Goal: Transaction & Acquisition: Purchase product/service

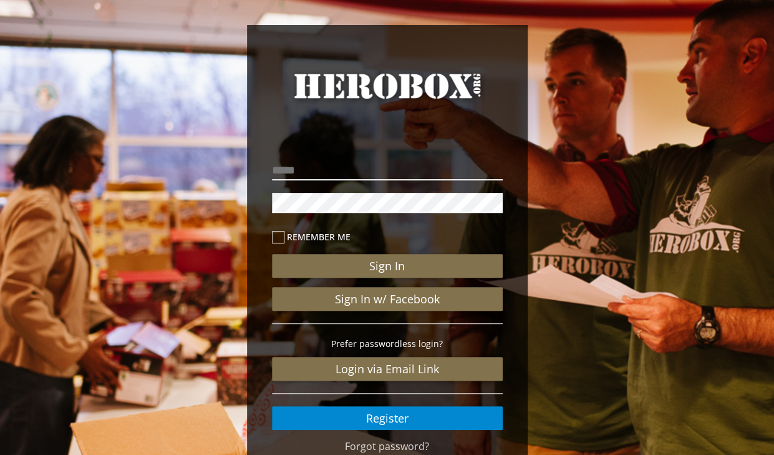
click at [336, 179] on input "email" at bounding box center [387, 170] width 231 height 20
type input "**********"
click at [286, 236] on label "Remember me" at bounding box center [387, 237] width 231 height 14
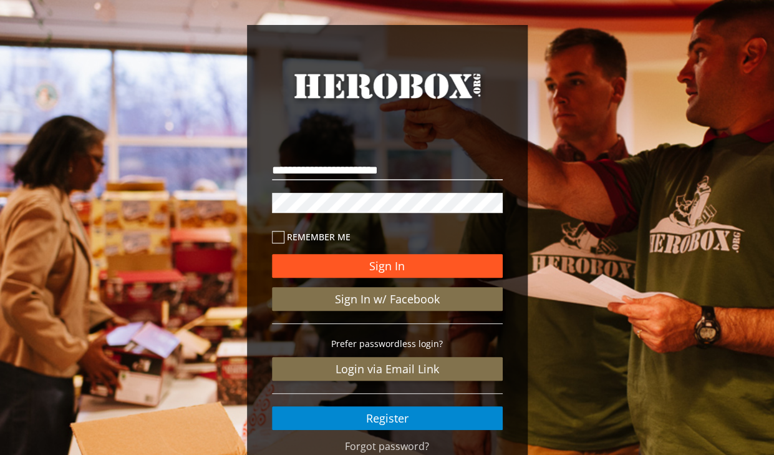
click at [350, 253] on div "Sign In Sign In w/ Facebook Prefer passwordless login? Login via Email Link Reg…" at bounding box center [387, 326] width 231 height 208
click at [351, 261] on button "Sign In" at bounding box center [387, 266] width 231 height 24
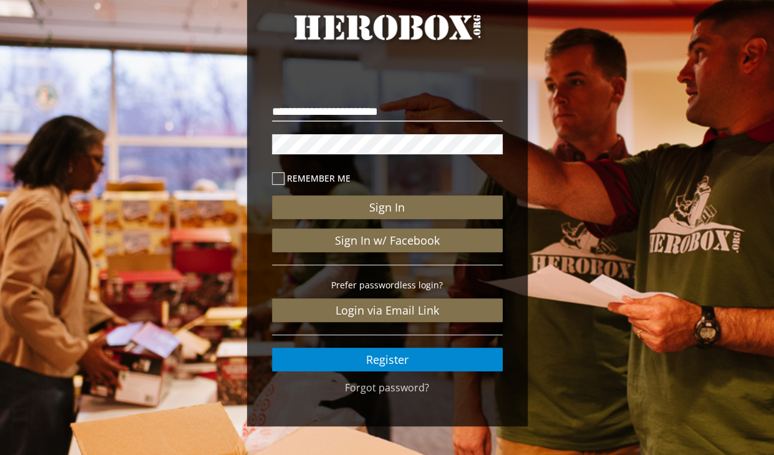
scroll to position [60, 0]
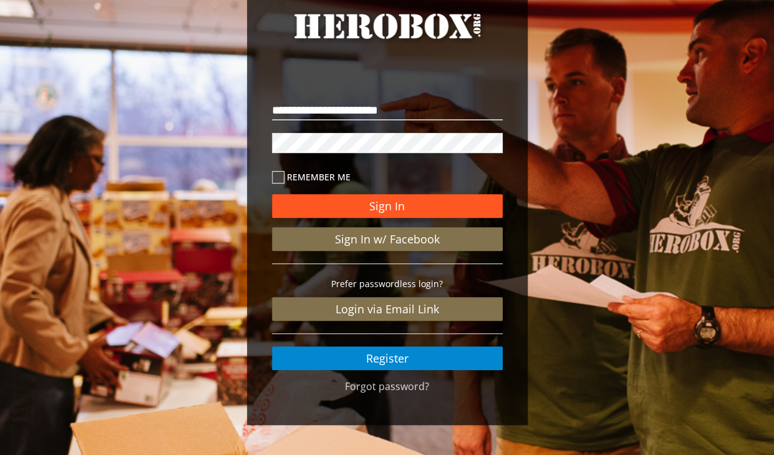
click at [376, 207] on button "Sign In" at bounding box center [387, 206] width 231 height 24
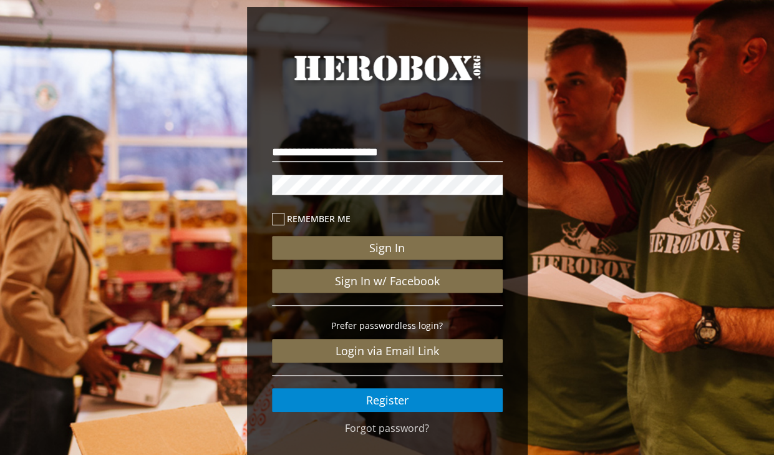
scroll to position [0, 0]
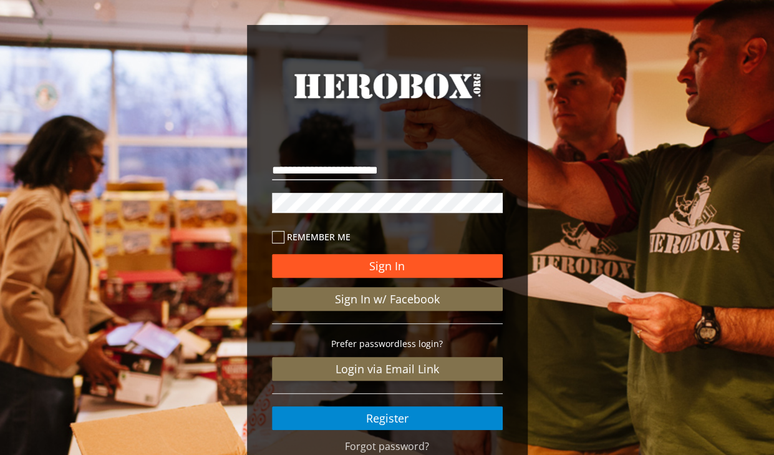
click at [371, 261] on button "Sign In" at bounding box center [387, 266] width 231 height 24
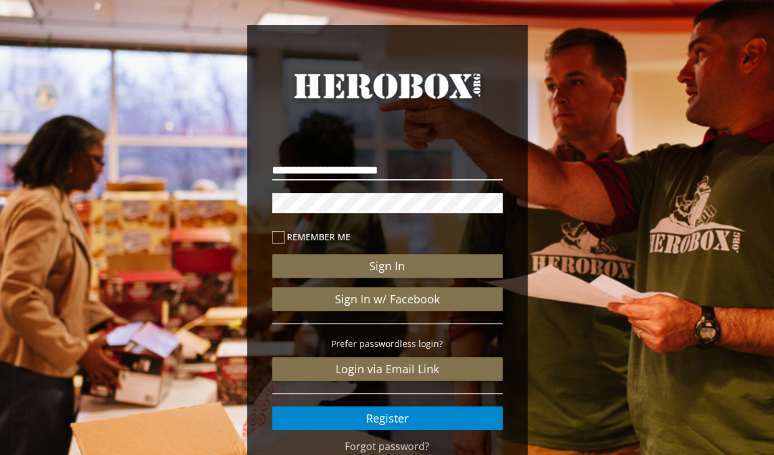
click at [409, 165] on input "**********" at bounding box center [387, 170] width 231 height 20
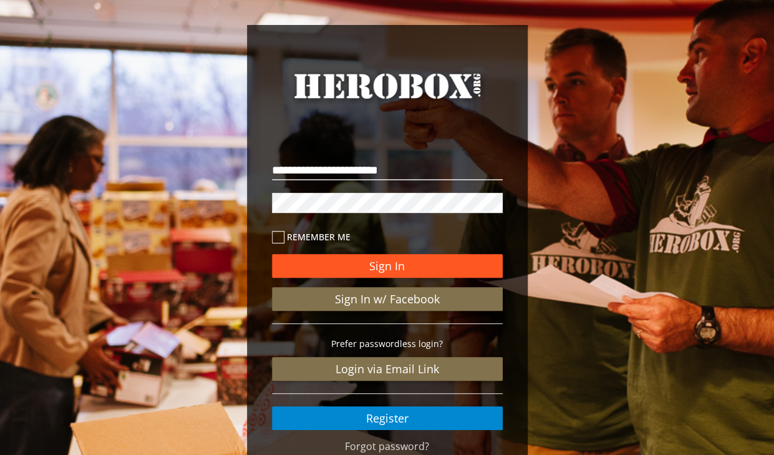
click at [380, 261] on button "Sign In" at bounding box center [387, 266] width 231 height 24
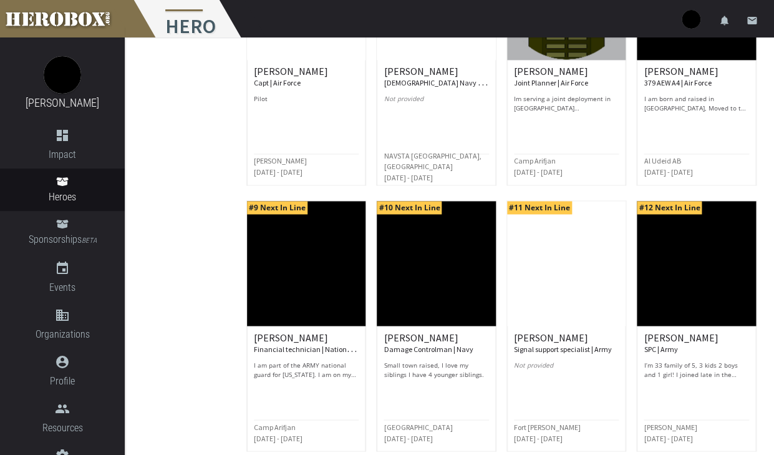
scroll to position [594, 0]
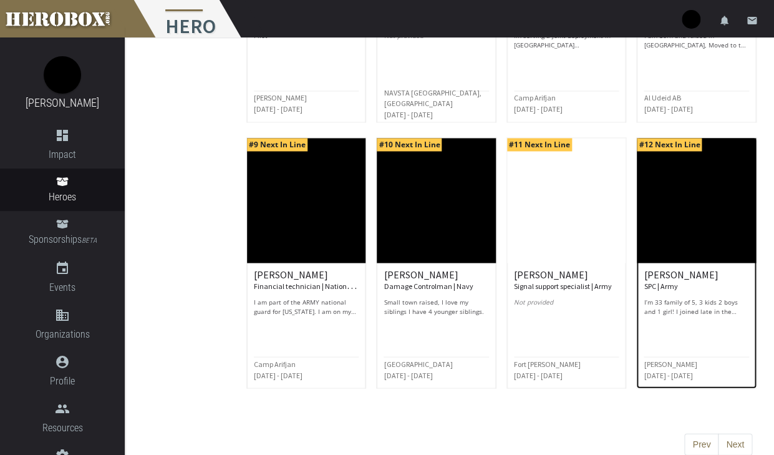
click at [683, 297] on p "I’m 33 family of 5, 3 kids 2 boys and 1 girl! I joined late in the game. Curren…" at bounding box center [696, 306] width 105 height 19
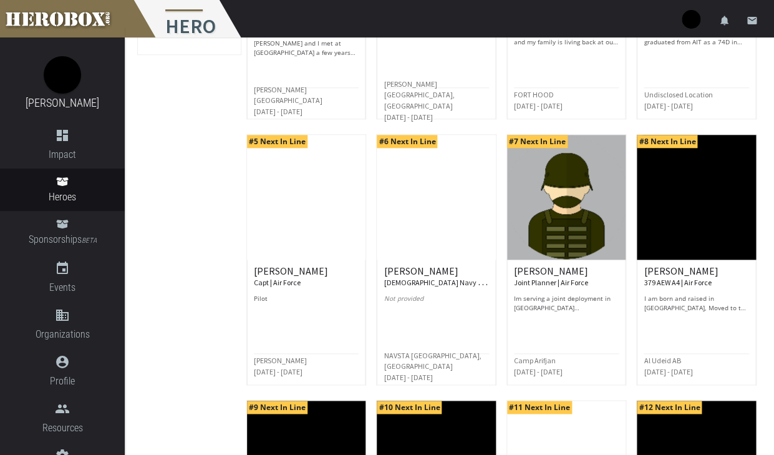
scroll to position [340, 0]
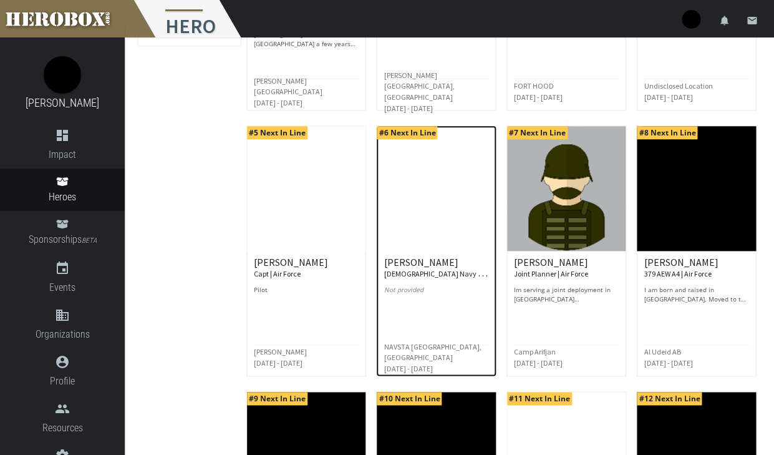
click at [415, 257] on h6 "[PERSON_NAME] V. U.S. Navy security forces | Navy" at bounding box center [436, 268] width 105 height 22
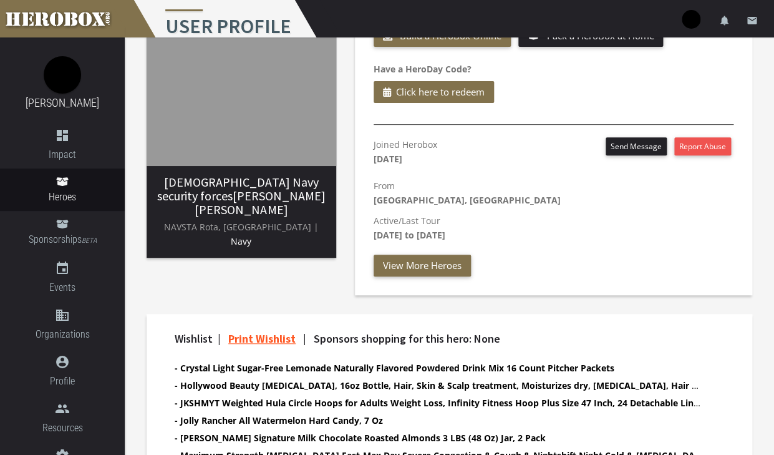
scroll to position [90, 0]
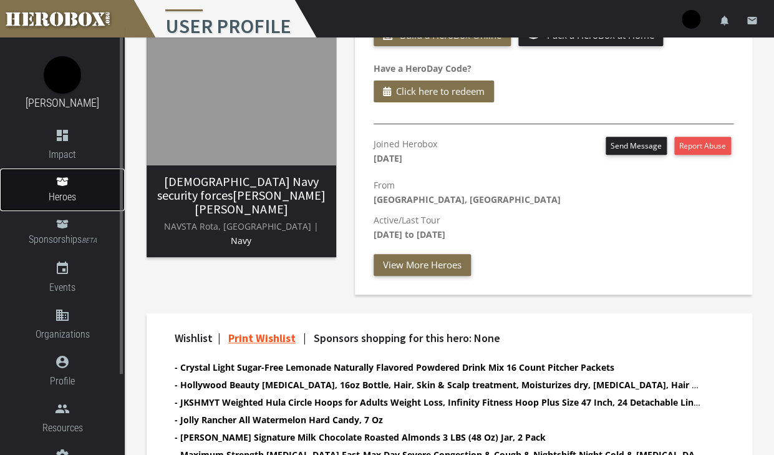
click at [61, 188] on link "Heroes" at bounding box center [62, 190] width 125 height 42
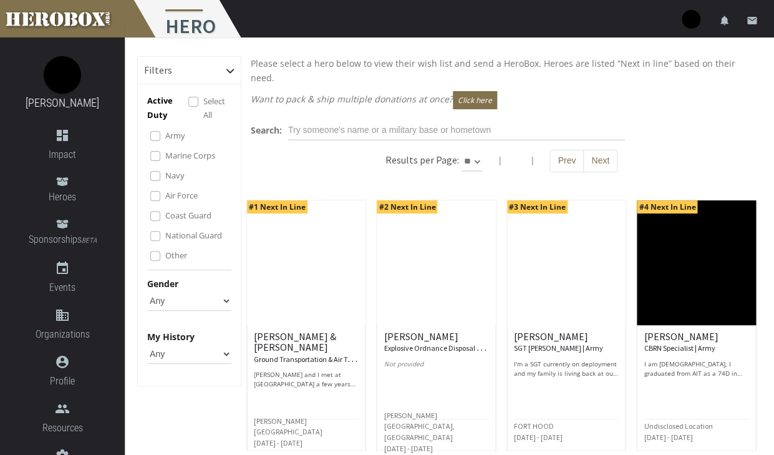
click at [165, 158] on label "Marine Corps" at bounding box center [190, 156] width 50 height 14
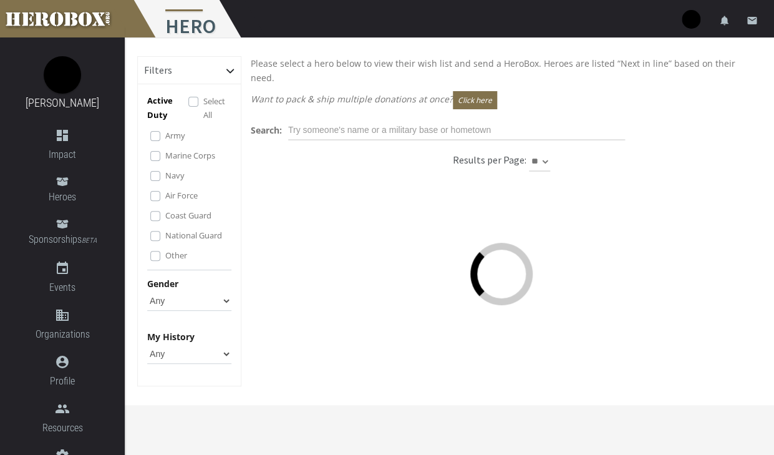
click at [165, 174] on label "Navy" at bounding box center [174, 176] width 19 height 14
click at [165, 194] on label "Air Force" at bounding box center [181, 195] width 32 height 14
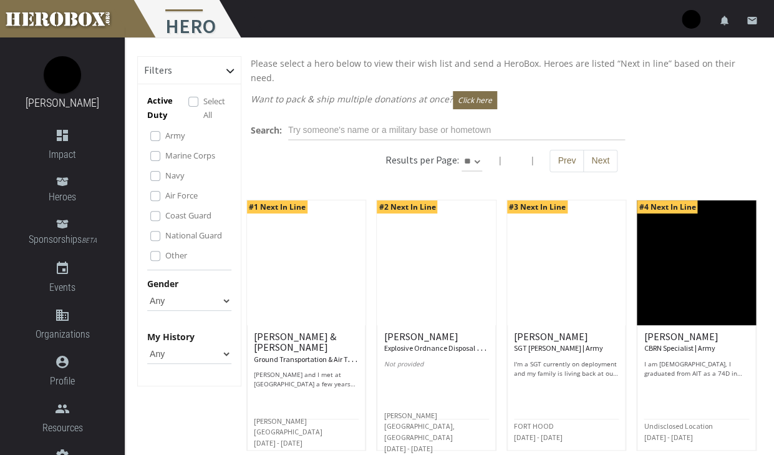
click at [165, 212] on label "Coast Guard" at bounding box center [188, 215] width 46 height 14
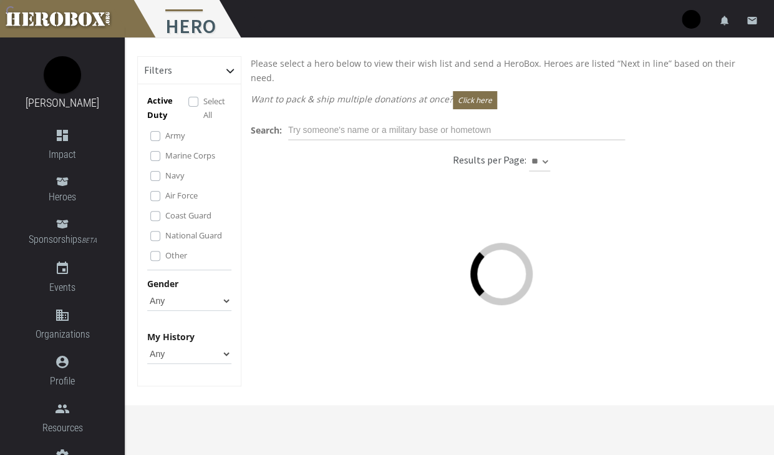
click at [165, 237] on label "National Guard" at bounding box center [193, 235] width 57 height 14
click at [165, 258] on label "Other" at bounding box center [176, 255] width 22 height 14
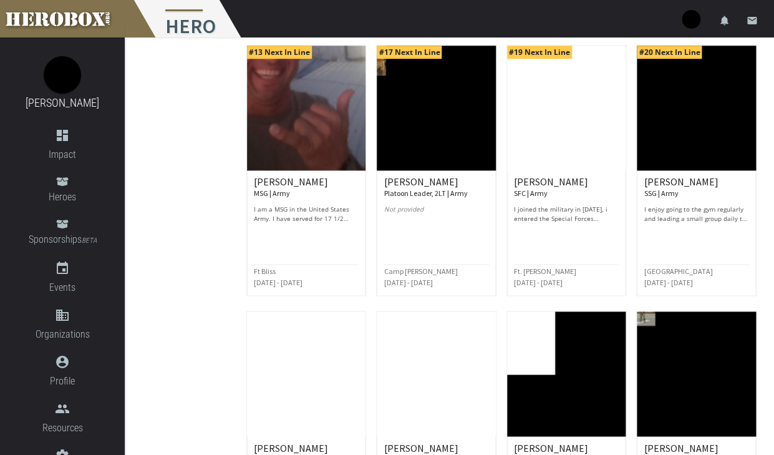
scroll to position [427, 0]
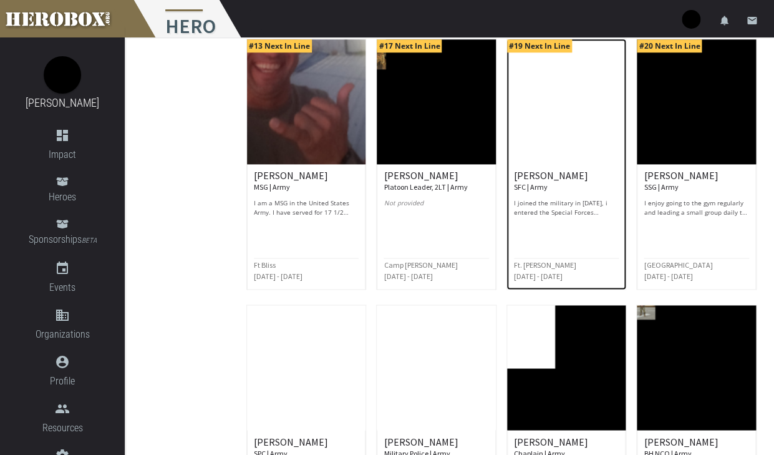
click at [553, 184] on div "[PERSON_NAME] SFC | Army I joined the military in [DATE], i entered the Special…" at bounding box center [566, 193] width 105 height 47
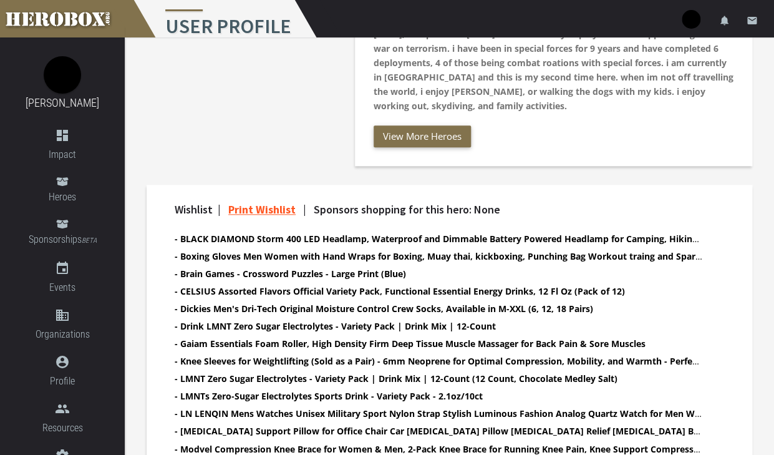
scroll to position [344, 0]
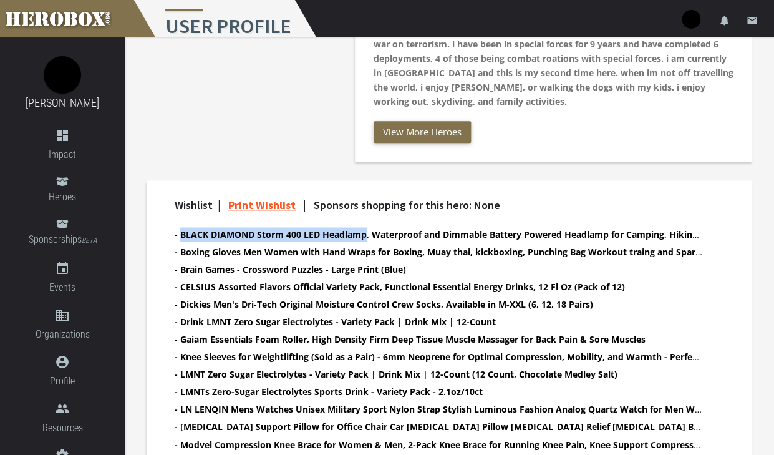
drag, startPoint x: 180, startPoint y: 234, endPoint x: 364, endPoint y: 229, distance: 183.5
click at [364, 229] on b "- BLACK DIAMOND Storm 400 LED Headlamp, Waterproof and Dimmable Battery Powered…" at bounding box center [579, 234] width 808 height 12
copy b "BLACK DIAMOND Storm 400 LED Headlamp"
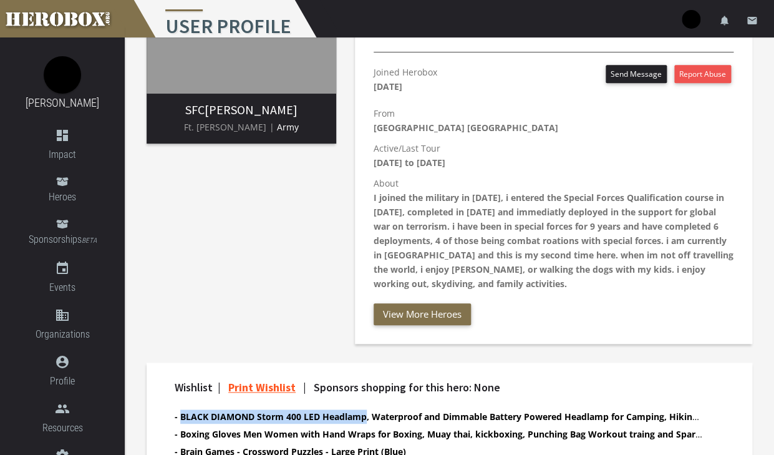
scroll to position [0, 0]
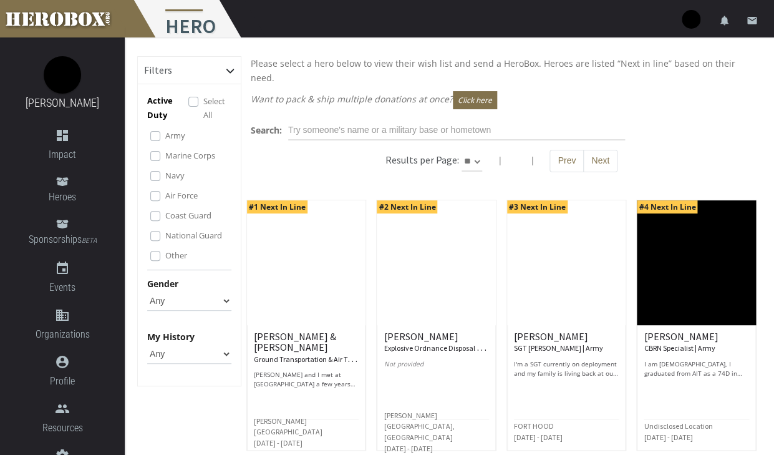
click at [165, 157] on label "Marine Corps" at bounding box center [190, 156] width 50 height 14
click at [165, 173] on label "Navy" at bounding box center [174, 176] width 19 height 14
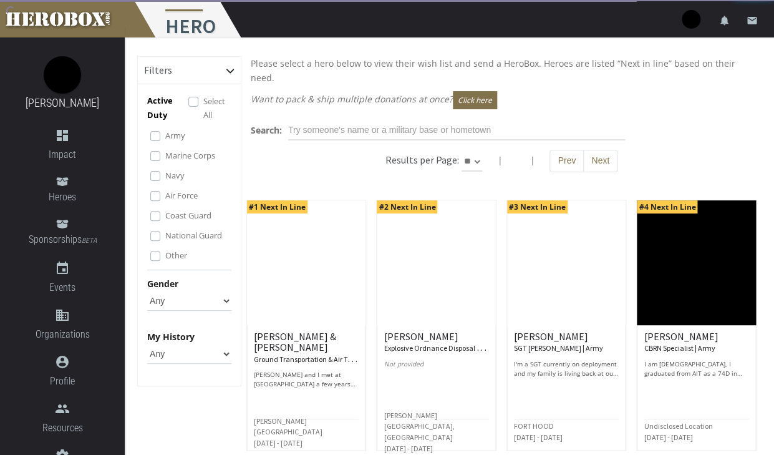
click at [165, 198] on label "Air Force" at bounding box center [181, 195] width 32 height 14
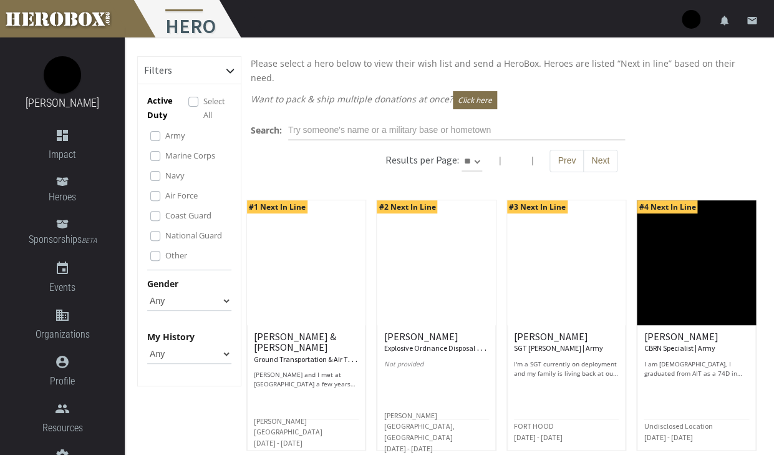
click at [165, 216] on label "Coast Guard" at bounding box center [188, 215] width 46 height 14
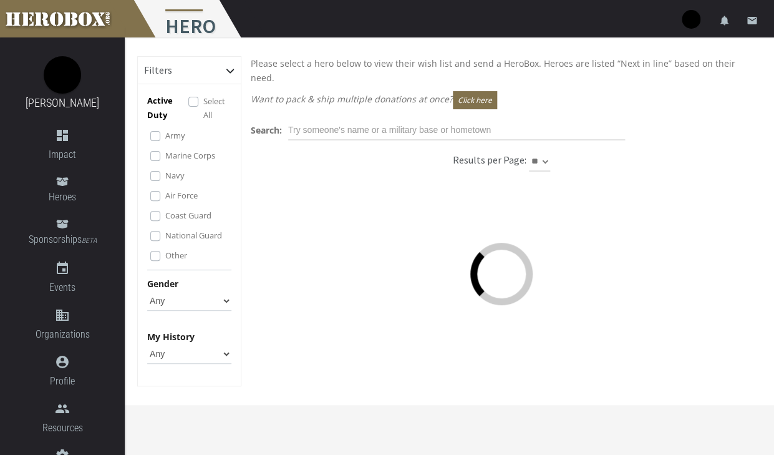
click at [165, 233] on label "National Guard" at bounding box center [193, 235] width 57 height 14
click at [165, 256] on label "Other" at bounding box center [176, 255] width 22 height 14
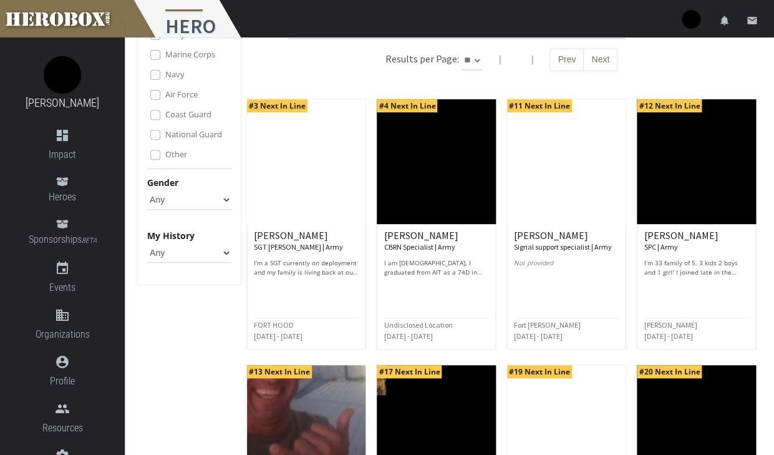
scroll to position [127, 0]
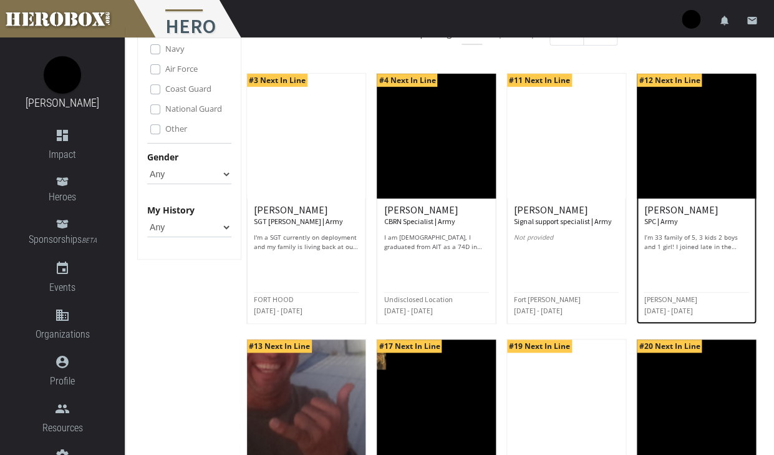
click at [662, 217] on small "SPC | Army" at bounding box center [661, 221] width 34 height 9
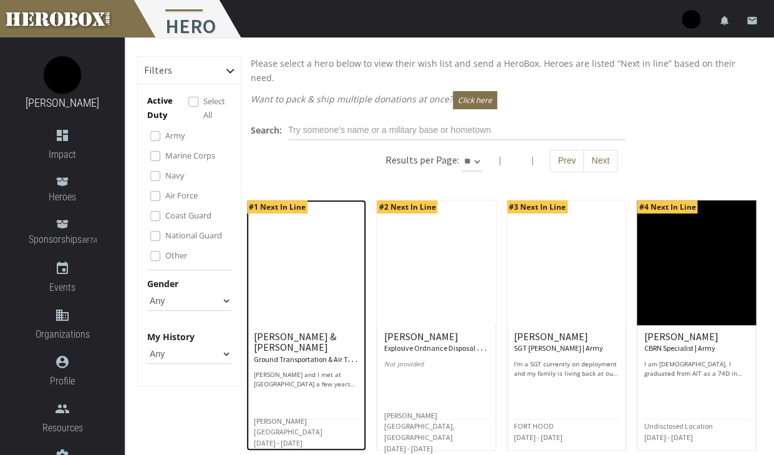
click at [308, 331] on h6 "[PERSON_NAME] & [PERSON_NAME] Ground Transportation & Air Transportation | Air …" at bounding box center [306, 347] width 105 height 33
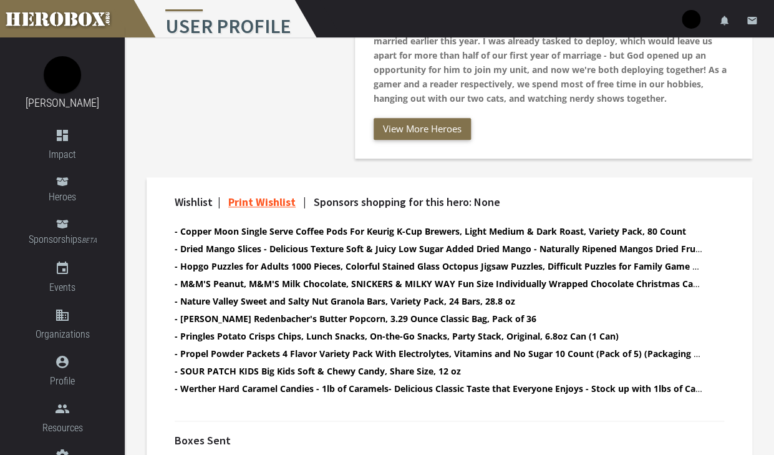
scroll to position [364, 0]
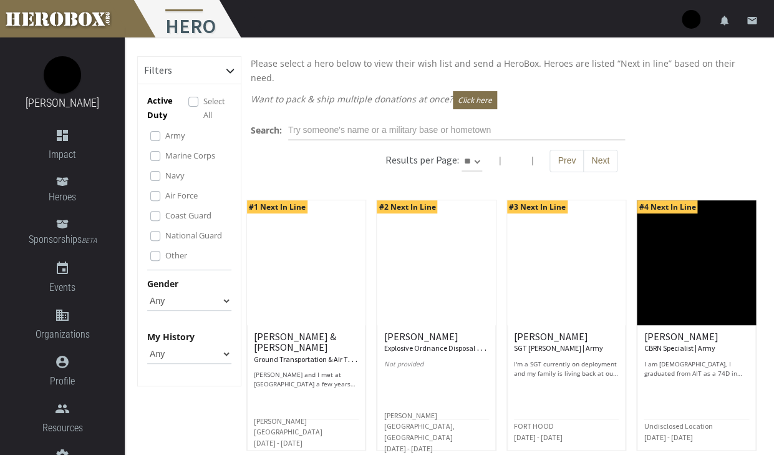
scroll to position [46, 0]
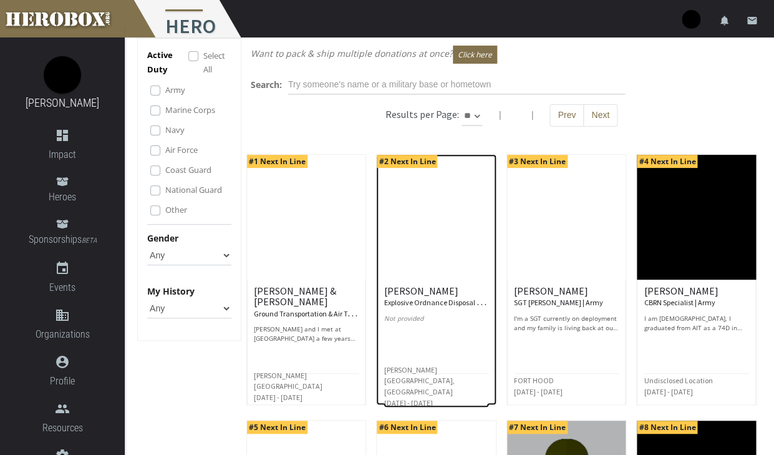
click at [411, 286] on h6 "[PERSON_NAME] Explosive Ordnance Disposal Journeyman | Air Force" at bounding box center [436, 297] width 105 height 22
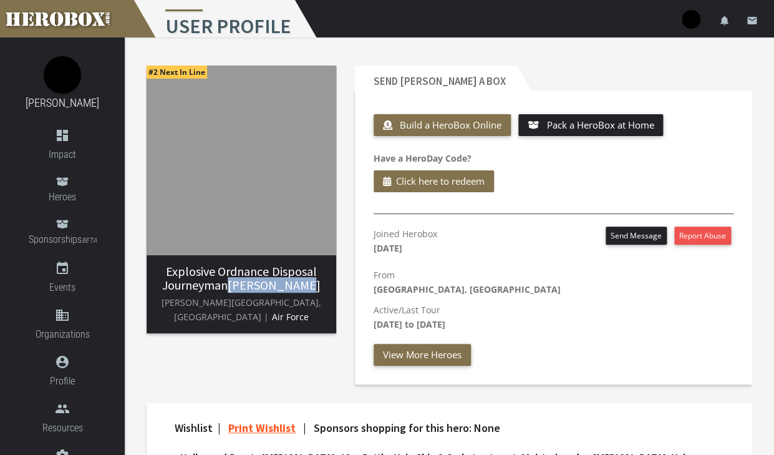
drag, startPoint x: 305, startPoint y: 290, endPoint x: 245, endPoint y: 289, distance: 59.3
click at [245, 289] on h3 "Explosive Ordnance Disposal Journeyman [PERSON_NAME]" at bounding box center [242, 278] width 170 height 27
copy h3 "[PERSON_NAME]"
click at [322, 353] on div "#2 Next In Line Explosive Ordnance Disposal Journeyman [PERSON_NAME] [PERSON_NA…" at bounding box center [241, 225] width 208 height 338
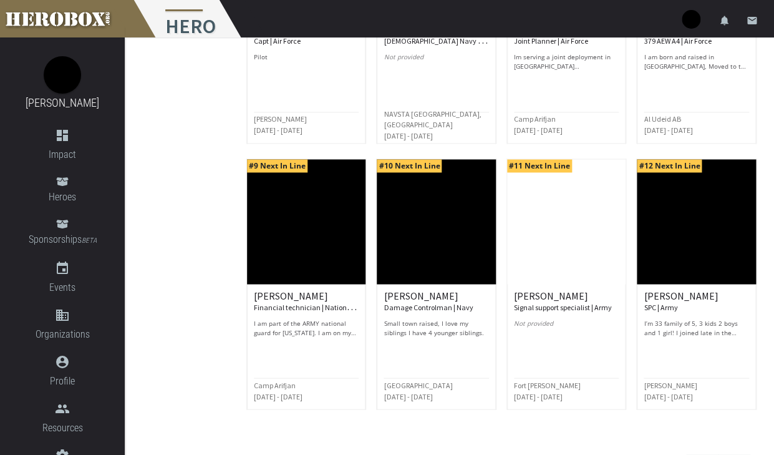
scroll to position [594, 0]
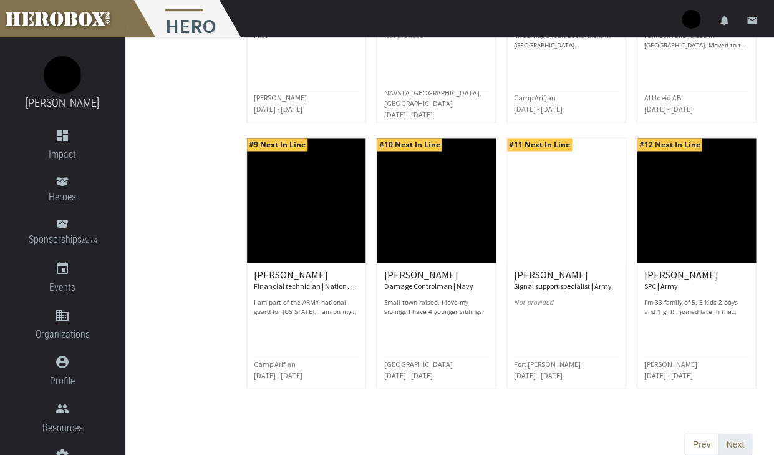
click at [741, 433] on button "Next" at bounding box center [735, 444] width 34 height 22
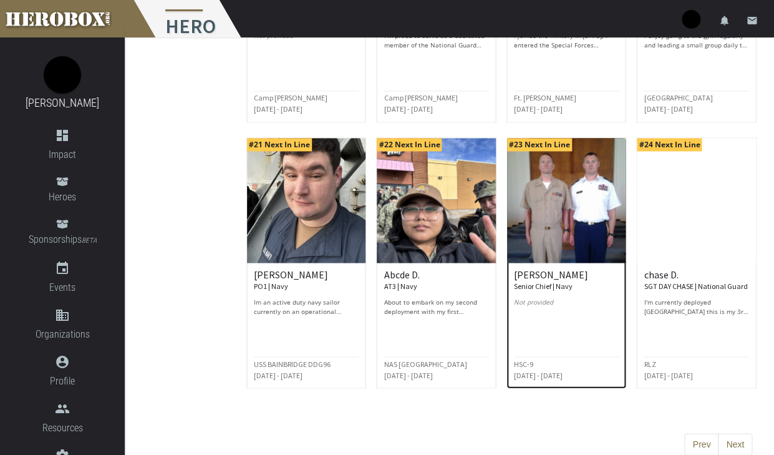
click at [544, 281] on div "[PERSON_NAME] Senior Chief | Navy Not provided" at bounding box center [566, 292] width 105 height 47
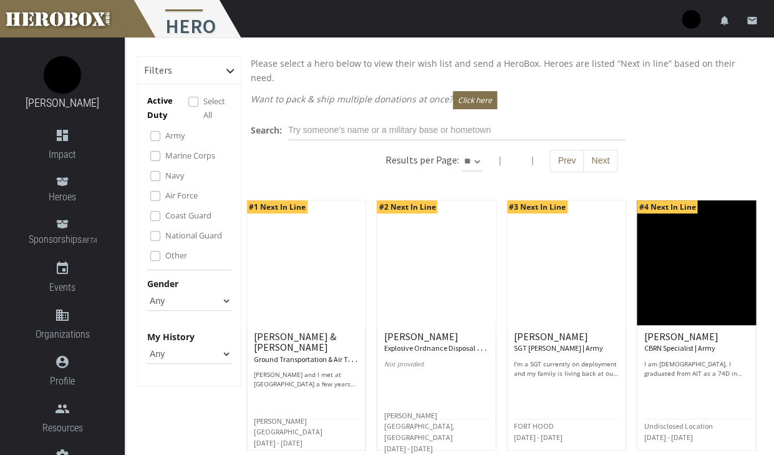
click at [165, 154] on label "Marine Corps" at bounding box center [190, 156] width 50 height 14
click at [165, 176] on label "Navy" at bounding box center [174, 176] width 19 height 14
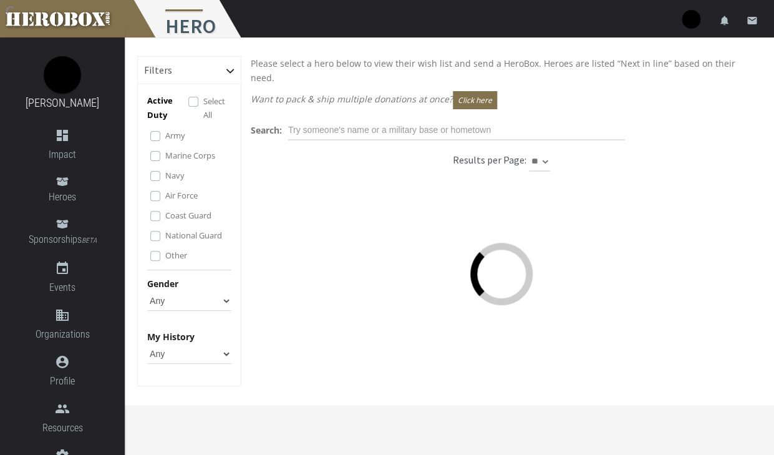
click at [165, 201] on label "Air Force" at bounding box center [181, 195] width 32 height 14
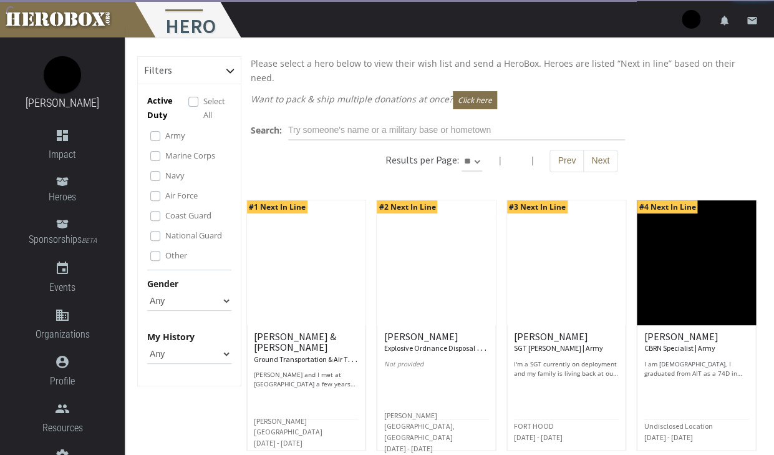
click at [165, 218] on label "Coast Guard" at bounding box center [188, 215] width 46 height 14
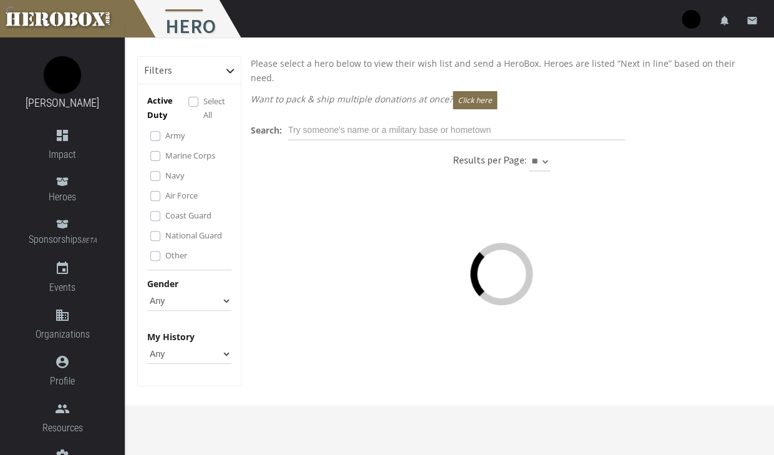
click at [165, 233] on label "National Guard" at bounding box center [193, 235] width 57 height 14
click at [165, 255] on label "Other" at bounding box center [176, 255] width 22 height 14
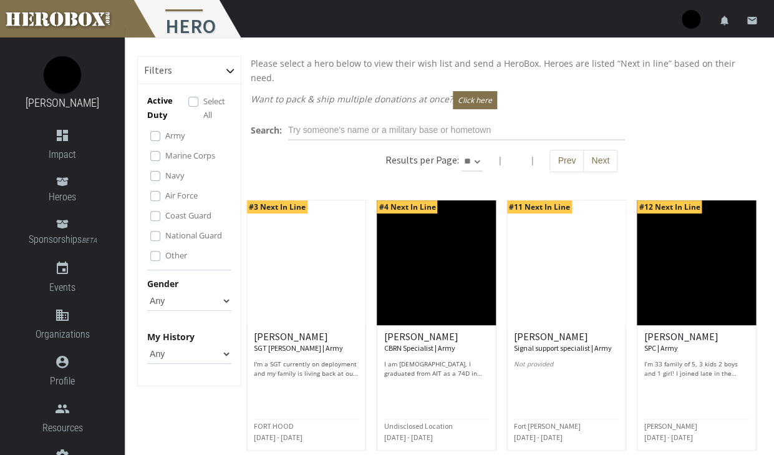
click option "Any" at bounding box center [0, 0] width 0 height 0
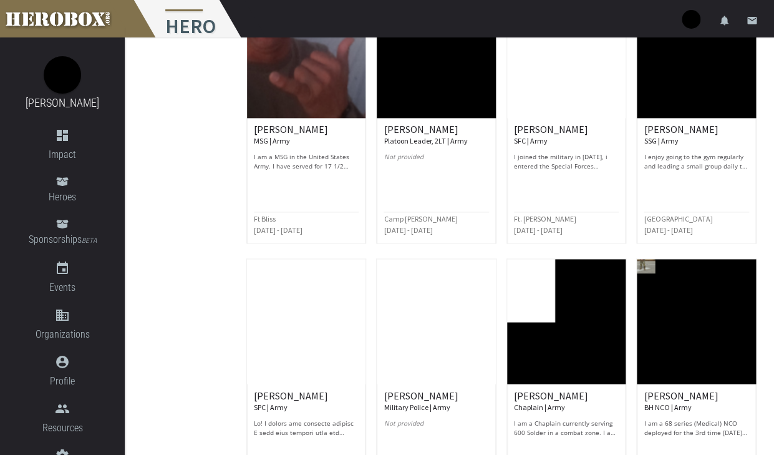
scroll to position [594, 0]
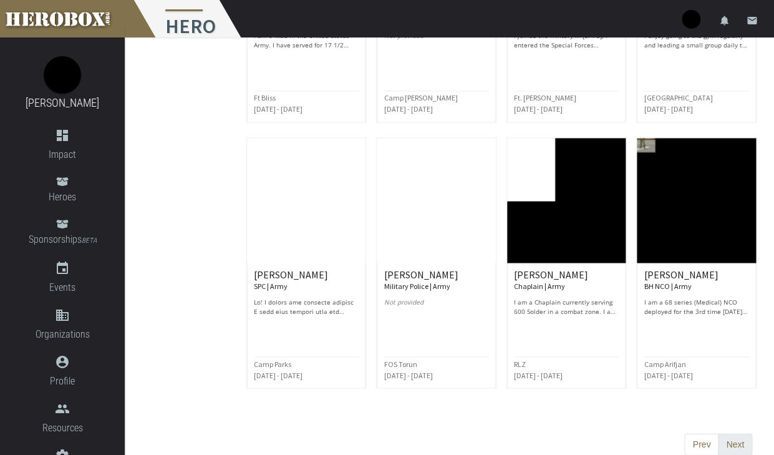
click at [745, 433] on button "Next" at bounding box center [735, 444] width 34 height 22
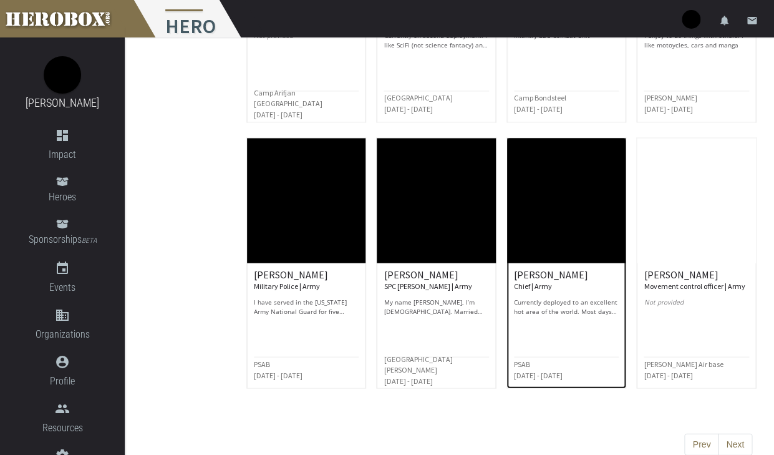
click at [544, 269] on h6 "[PERSON_NAME] Chief | Army" at bounding box center [566, 280] width 105 height 22
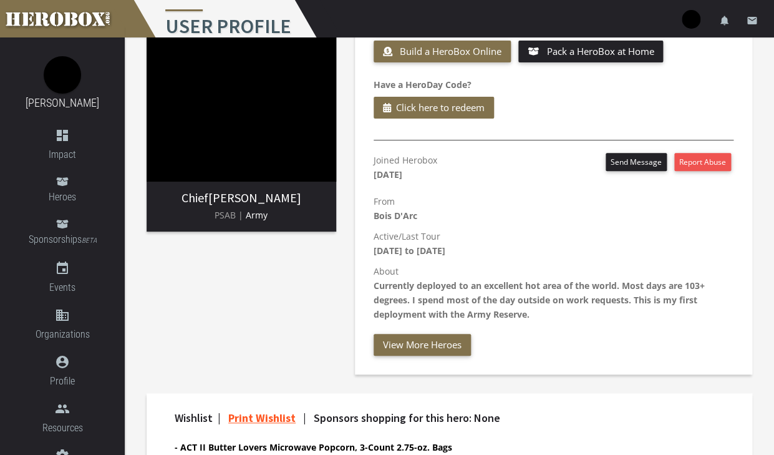
scroll to position [76, 0]
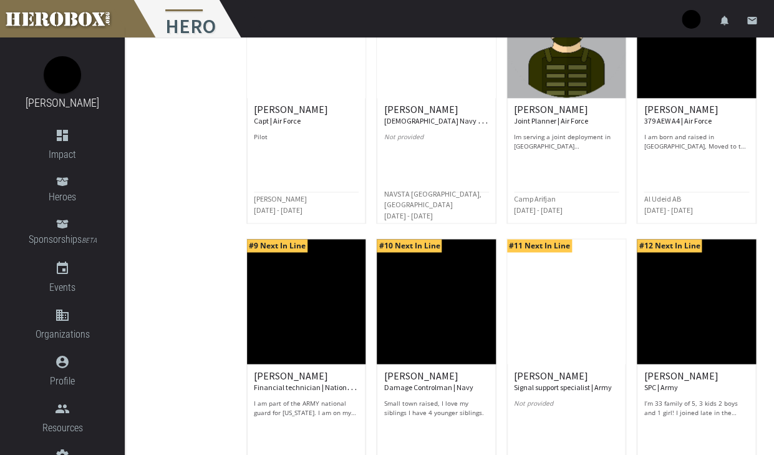
scroll to position [594, 0]
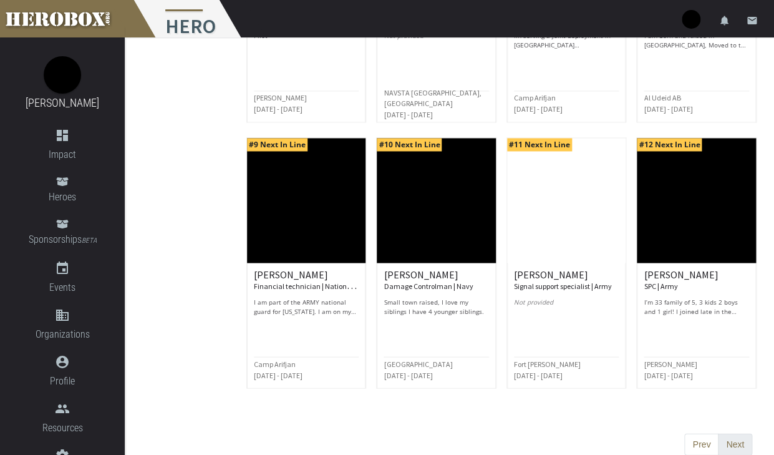
click at [736, 433] on button "Next" at bounding box center [735, 444] width 34 height 22
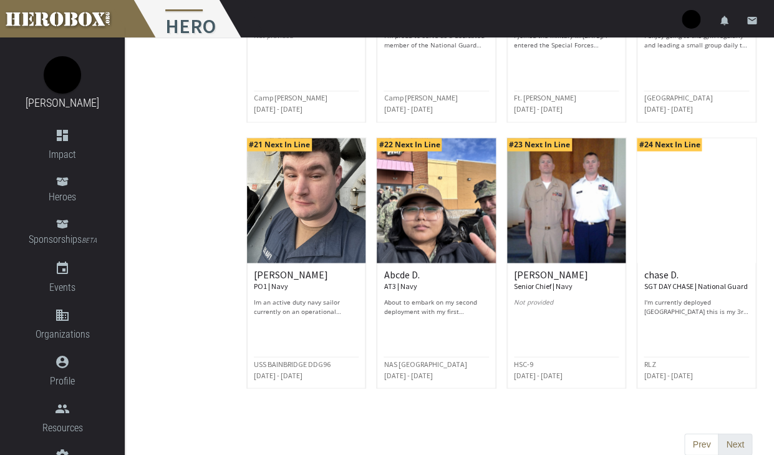
click at [732, 433] on button "Next" at bounding box center [735, 444] width 34 height 22
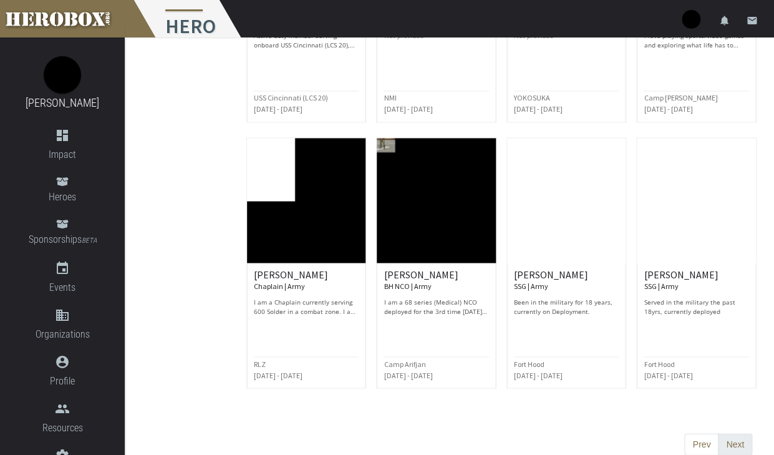
click at [745, 436] on button "Next" at bounding box center [735, 444] width 34 height 22
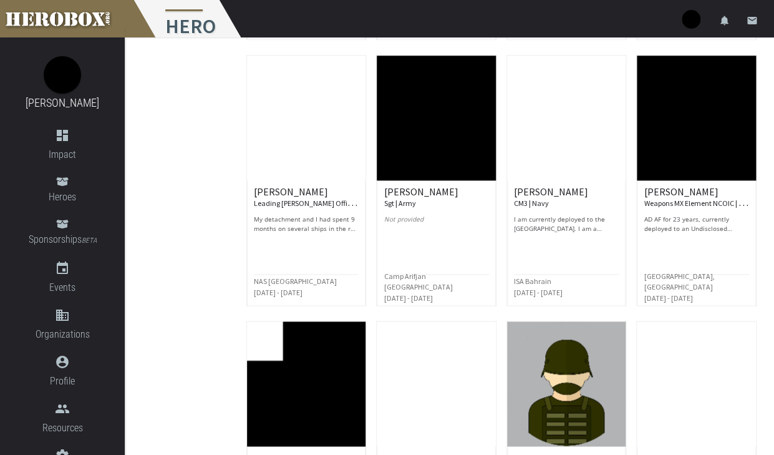
scroll to position [399, 0]
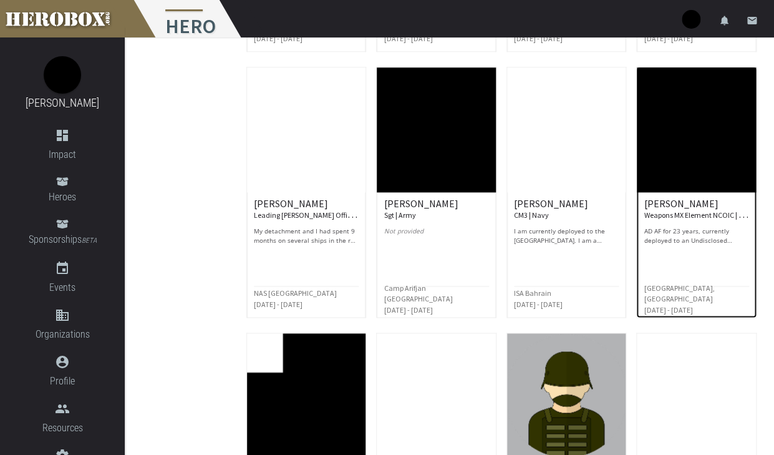
click at [678, 227] on p "AD AF for 23 years, currently deployed to an Undisclosed Location." at bounding box center [696, 236] width 105 height 19
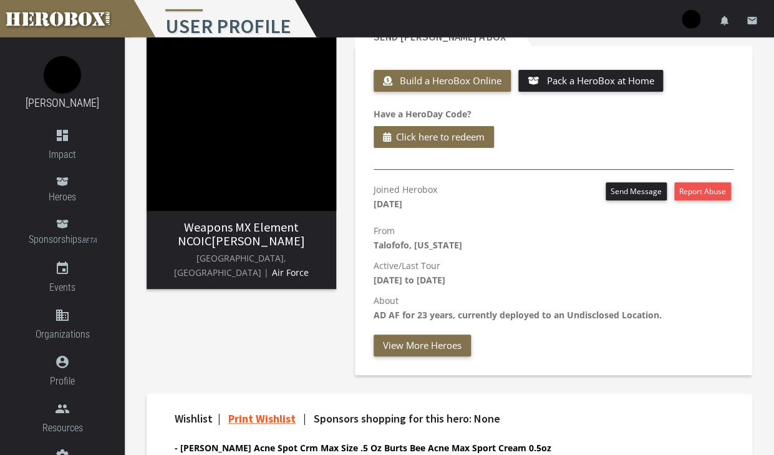
scroll to position [301, 0]
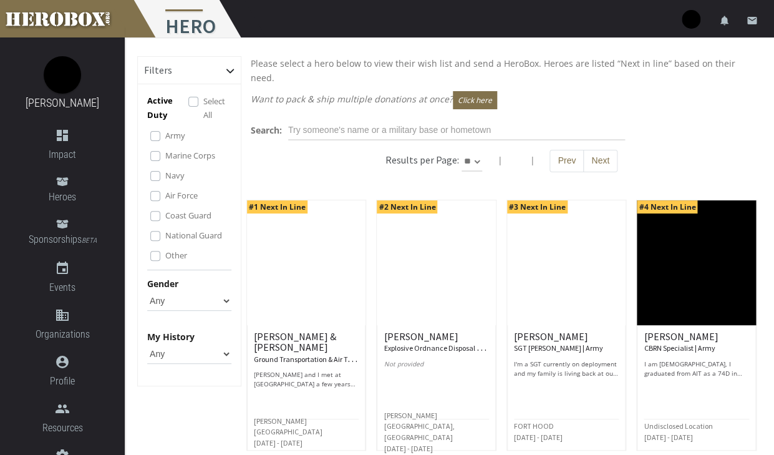
select select "None"
click option "None" at bounding box center [0, 0] width 0 height 0
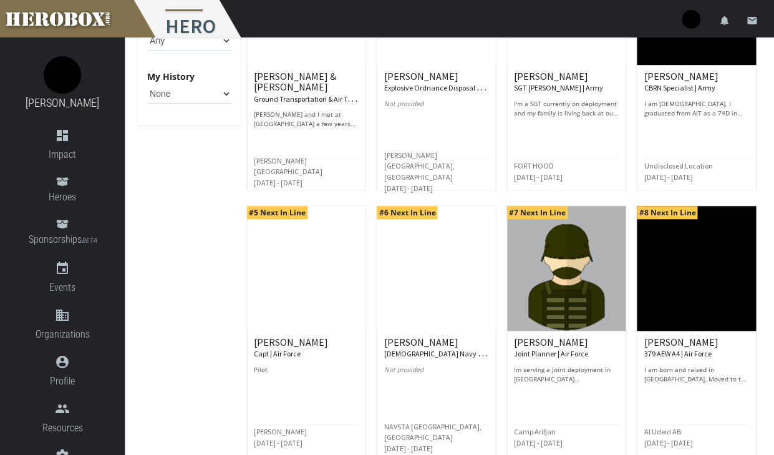
scroll to position [594, 0]
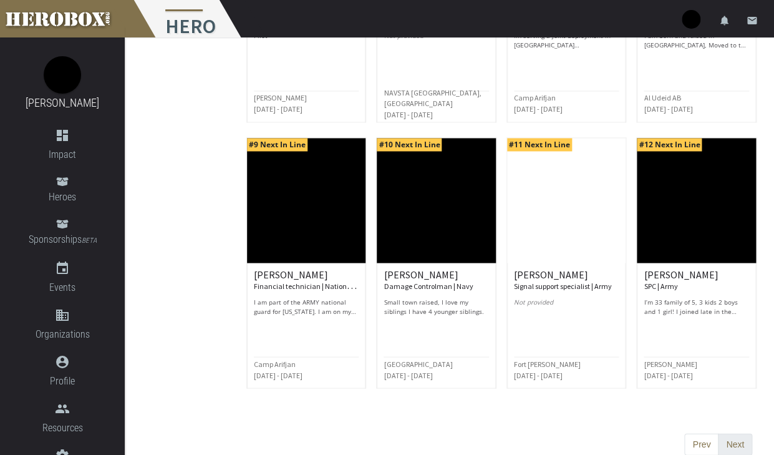
click at [736, 433] on button "Next" at bounding box center [735, 444] width 34 height 22
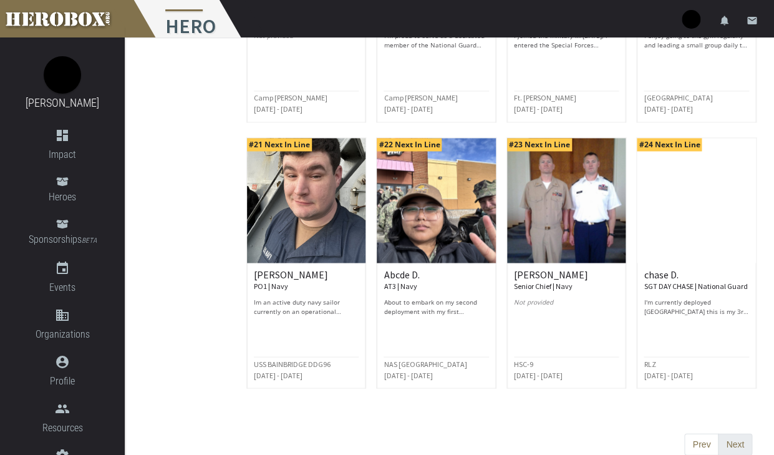
click at [738, 433] on button "Next" at bounding box center [735, 444] width 34 height 22
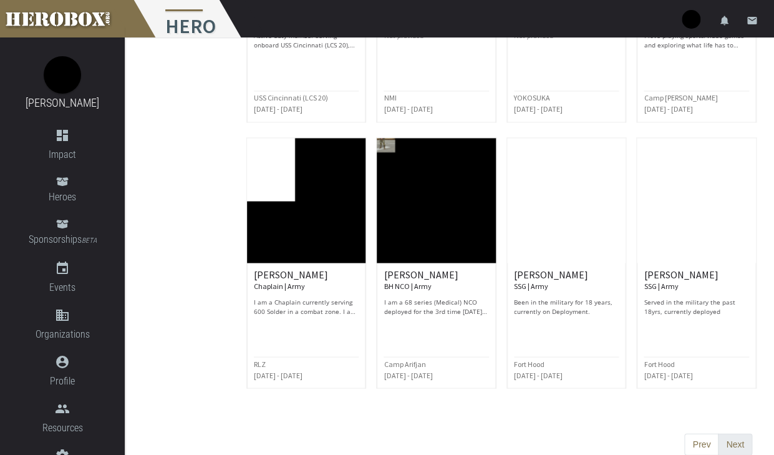
click at [738, 440] on button "Next" at bounding box center [735, 444] width 34 height 22
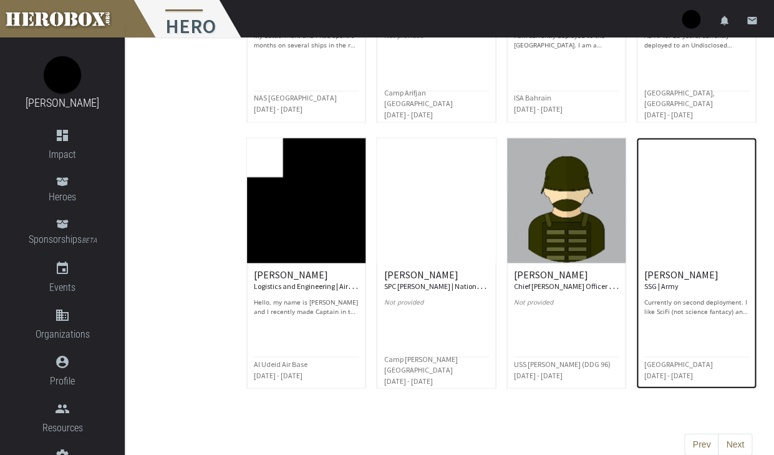
click at [681, 297] on p "Currently on second deployment. I like SciFi (not science fantacy) and history …" at bounding box center [696, 306] width 105 height 19
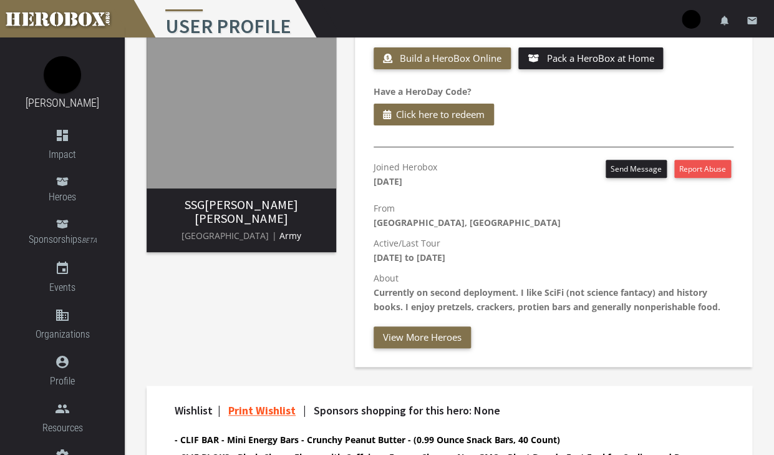
scroll to position [74, 0]
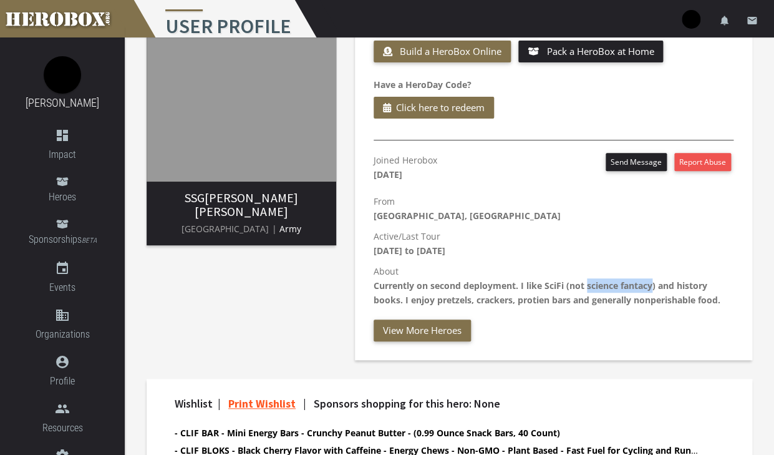
drag, startPoint x: 587, startPoint y: 285, endPoint x: 653, endPoint y: 284, distance: 65.5
click at [653, 284] on b "Currently on second deployment. I like SciFi (not science fantacy) and history …" at bounding box center [547, 293] width 347 height 26
copy b "science fantacy"
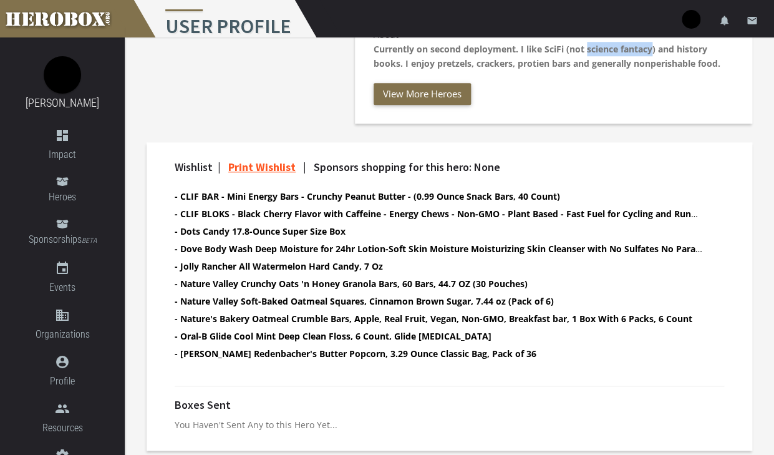
scroll to position [314, 0]
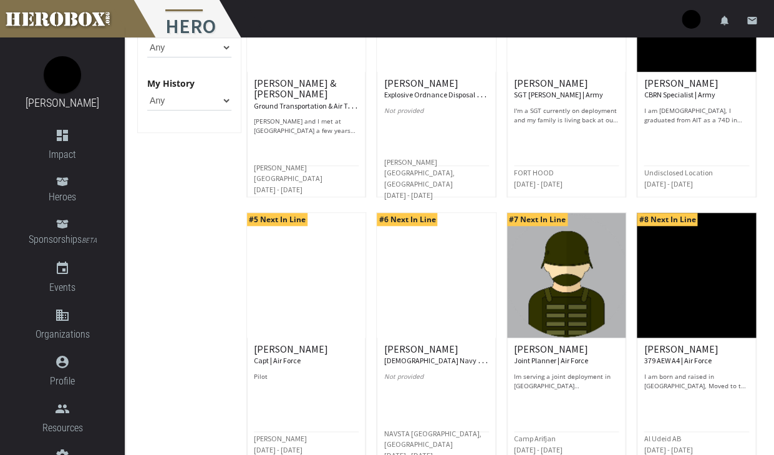
scroll to position [594, 0]
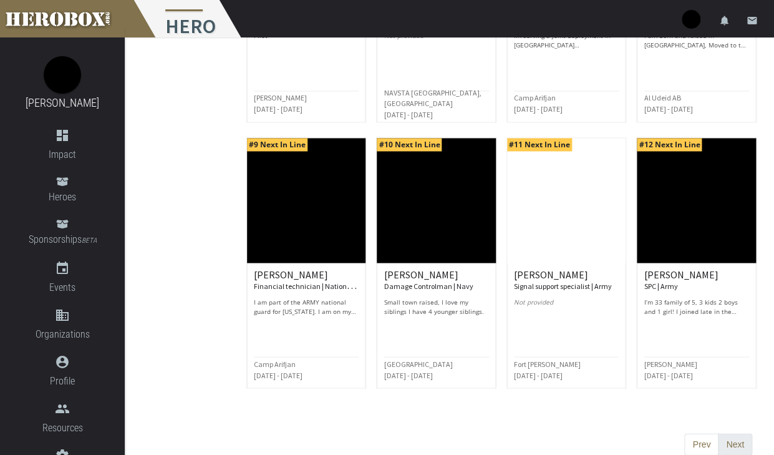
click at [726, 433] on button "Next" at bounding box center [735, 444] width 34 height 22
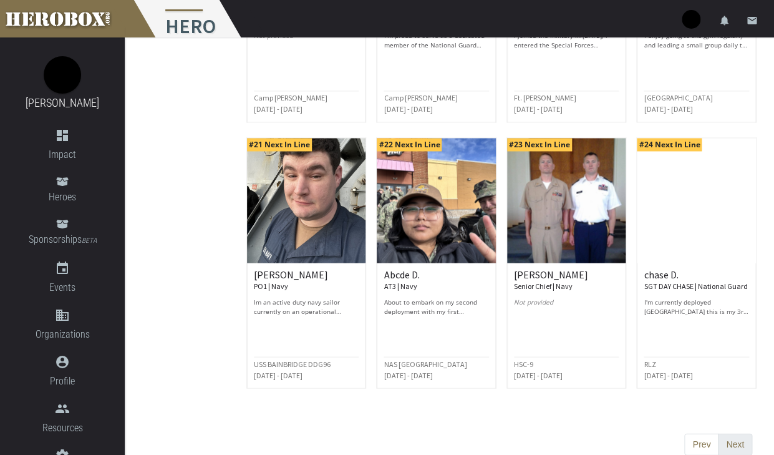
click at [740, 433] on button "Next" at bounding box center [735, 444] width 34 height 22
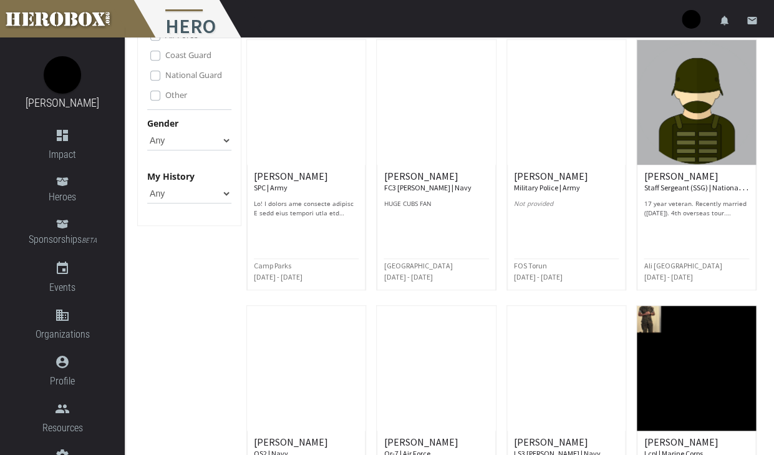
scroll to position [0, 0]
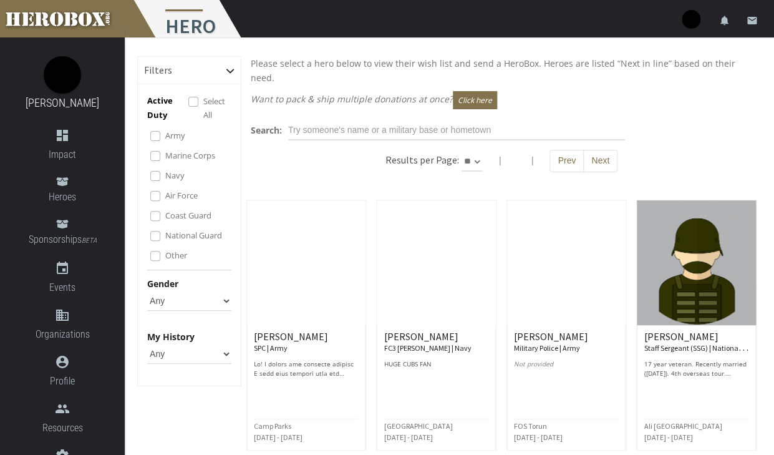
select select "*********"
click option "**" at bounding box center [0, 0] width 0 height 0
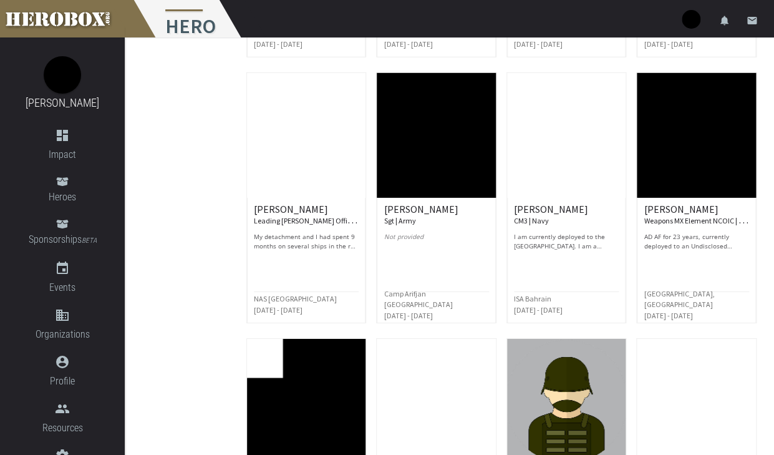
scroll to position [2987, 0]
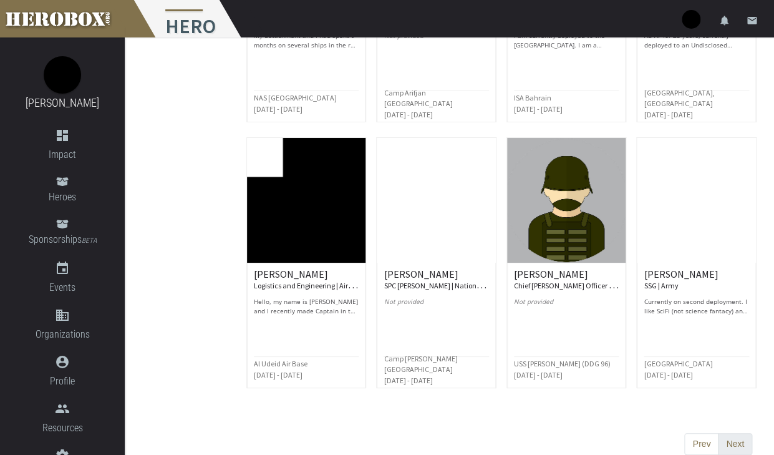
click at [738, 433] on button "Next" at bounding box center [735, 444] width 34 height 22
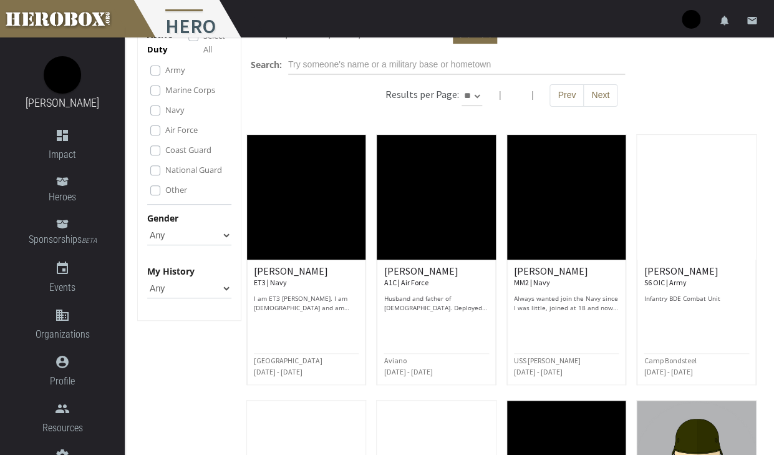
scroll to position [66, 0]
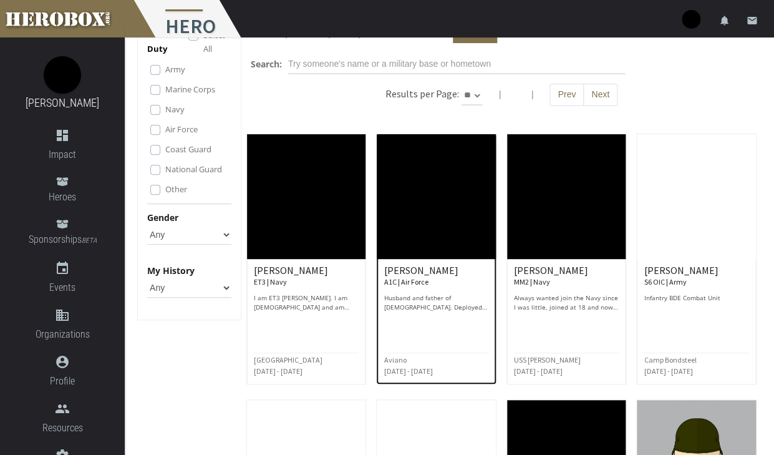
click at [424, 293] on p "Husband and father of [DEMOGRAPHIC_DATA]. Deployed on days notice and will see …" at bounding box center [436, 302] width 105 height 19
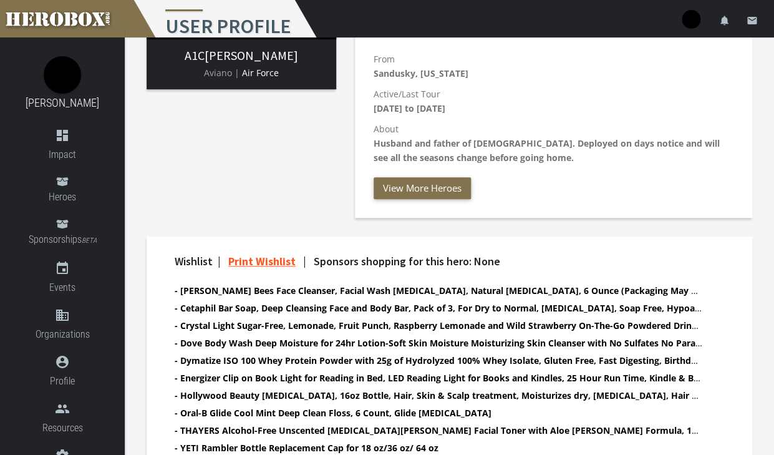
scroll to position [217, 0]
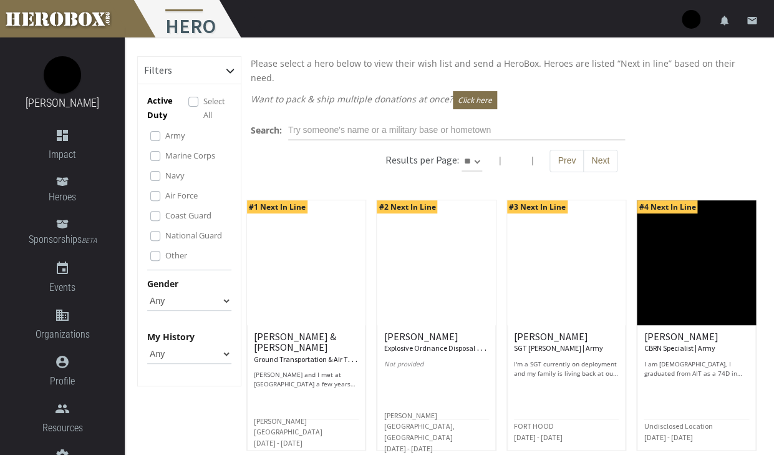
select select "*********"
click option "**" at bounding box center [0, 0] width 0 height 0
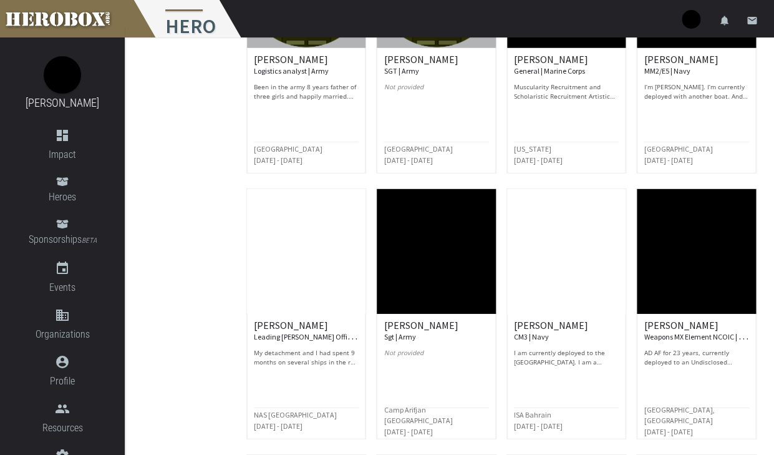
scroll to position [2987, 0]
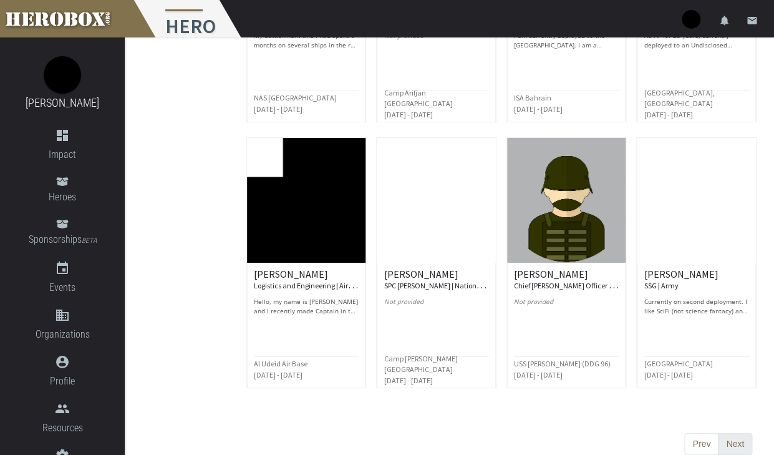
click at [730, 434] on button "Next" at bounding box center [735, 444] width 34 height 22
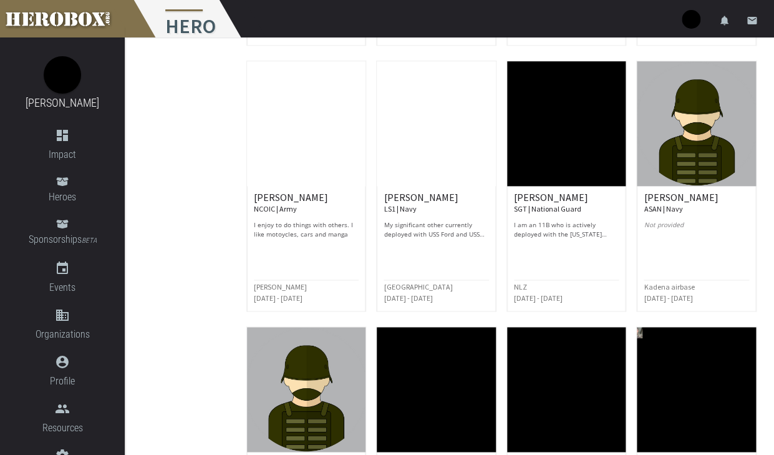
scroll to position [0, 0]
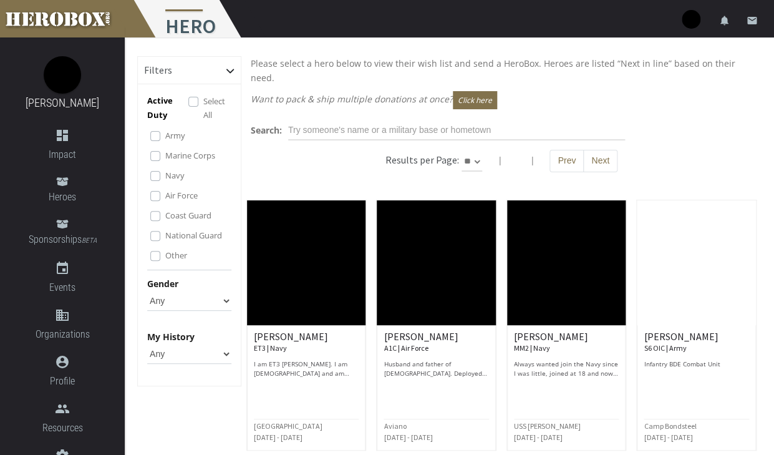
click at [165, 152] on label "Marine Corps" at bounding box center [190, 156] width 50 height 14
click at [156, 170] on div "Navy" at bounding box center [190, 176] width 81 height 15
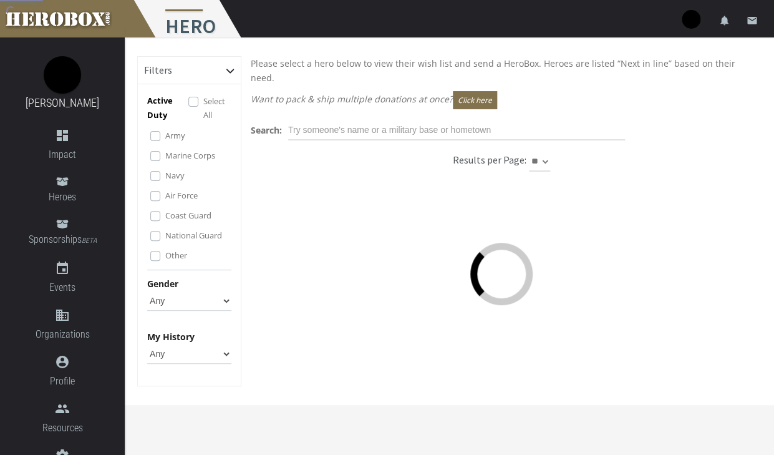
click at [165, 174] on label "Navy" at bounding box center [174, 176] width 19 height 14
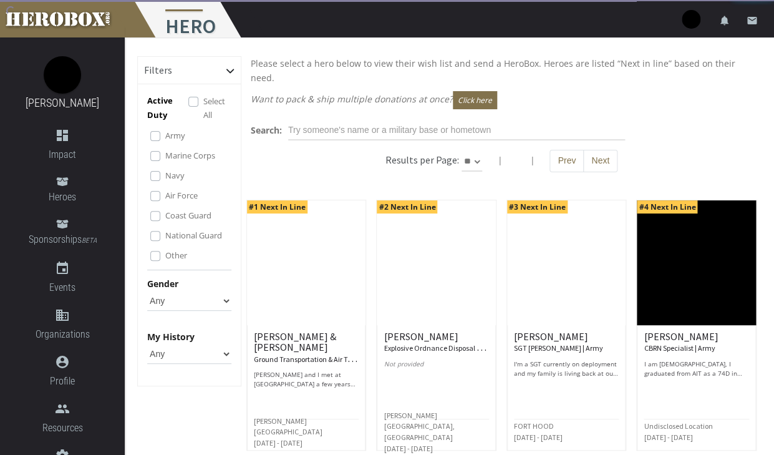
click at [165, 195] on label "Air Force" at bounding box center [181, 195] width 32 height 14
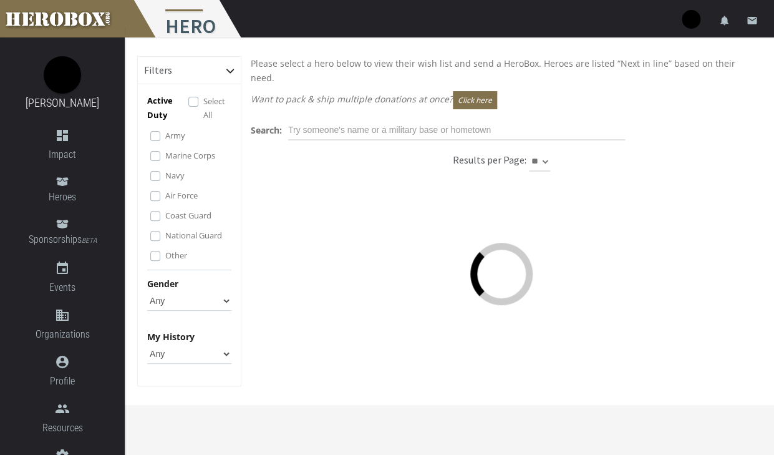
click at [165, 220] on label "Coast Guard" at bounding box center [188, 215] width 46 height 14
click at [165, 238] on label "National Guard" at bounding box center [193, 235] width 57 height 14
click at [165, 256] on label "Other" at bounding box center [176, 255] width 22 height 14
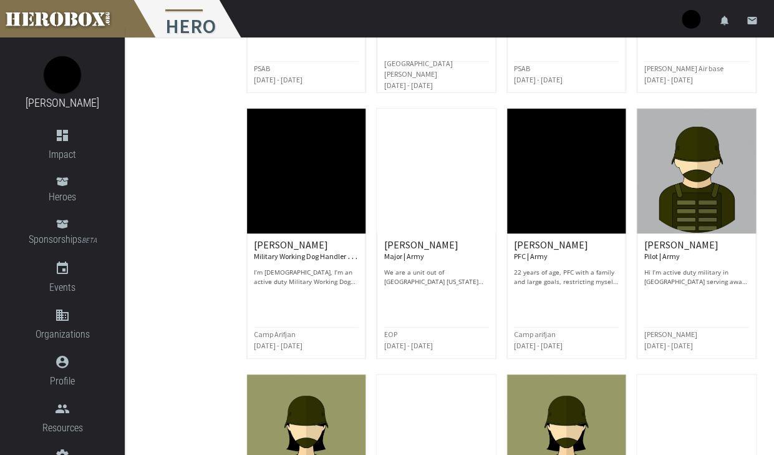
scroll to position [1666, 0]
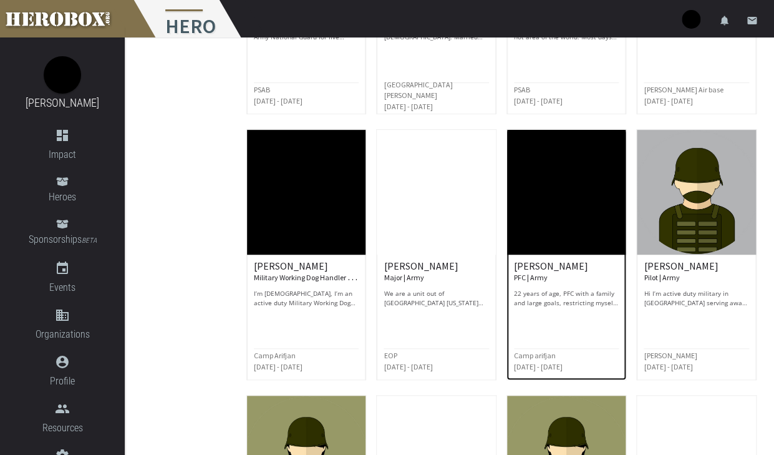
click at [554, 289] on p "22 years of age, PFC with a family and large goals, restricting myself to certa…" at bounding box center [566, 298] width 105 height 19
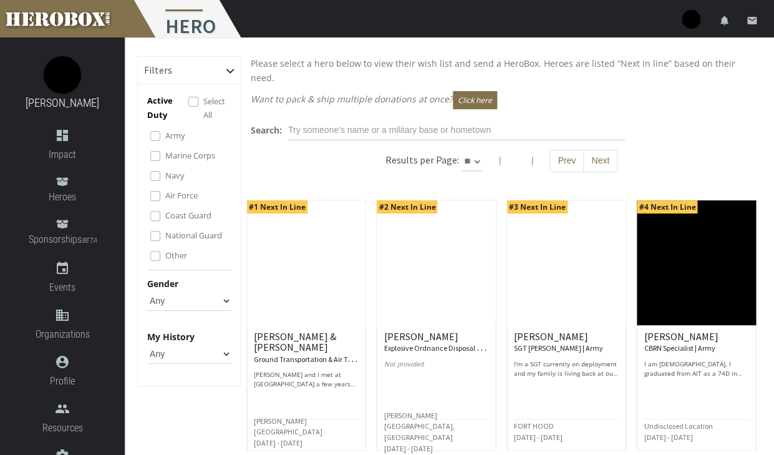
select select "*********"
click option "**" at bounding box center [0, 0] width 0 height 0
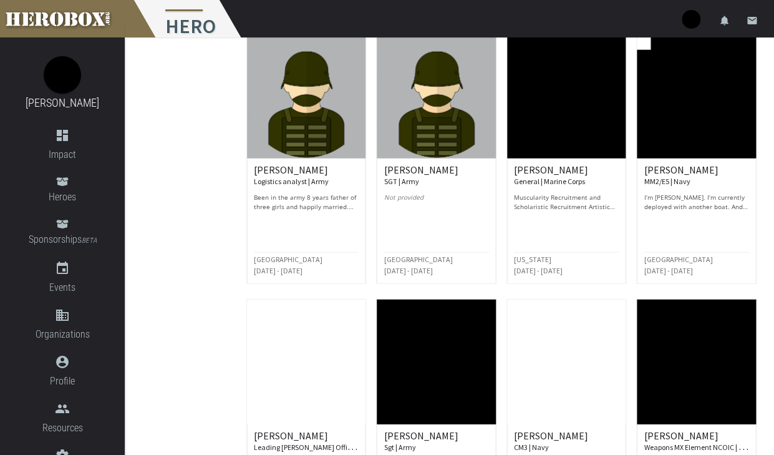
scroll to position [2987, 0]
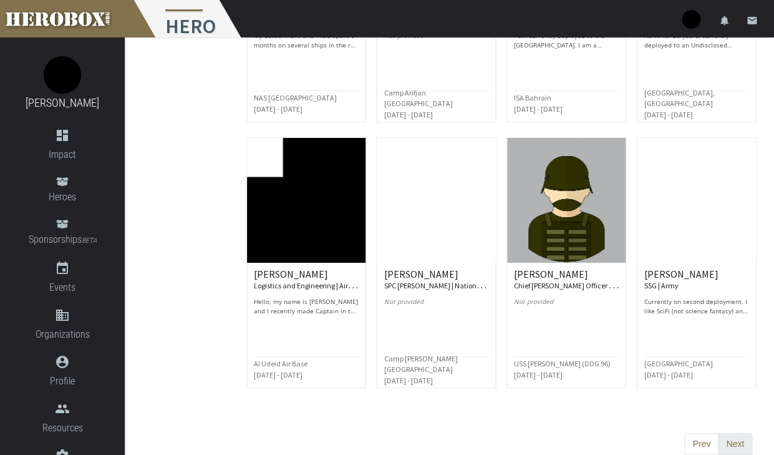
click at [738, 433] on button "Next" at bounding box center [735, 444] width 34 height 22
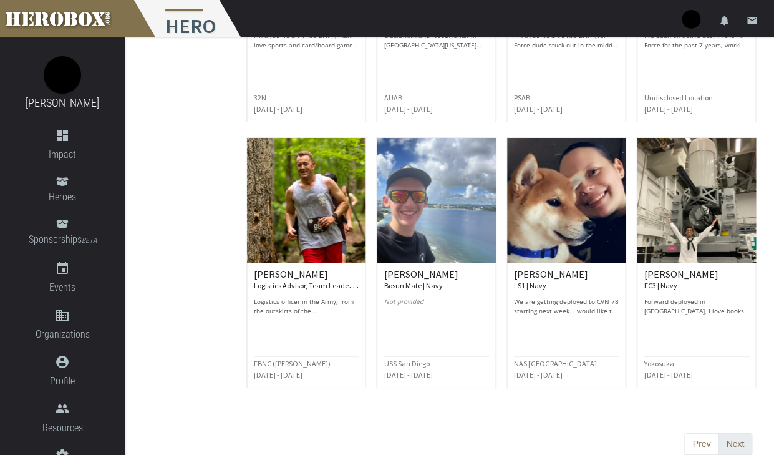
click at [733, 433] on button "Next" at bounding box center [735, 444] width 34 height 22
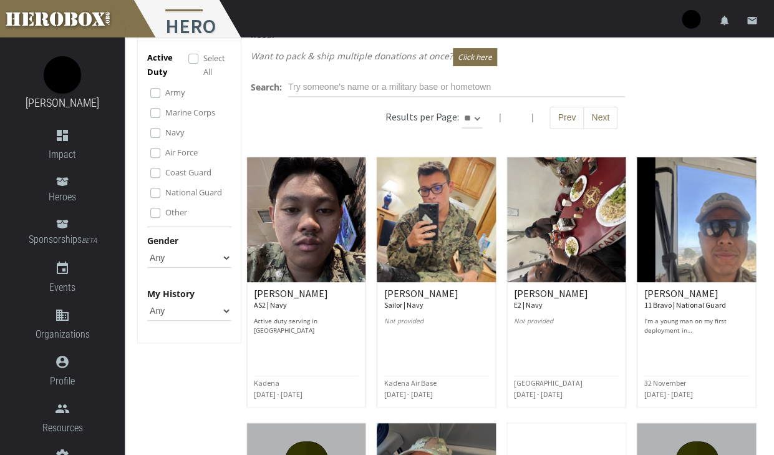
scroll to position [44, 0]
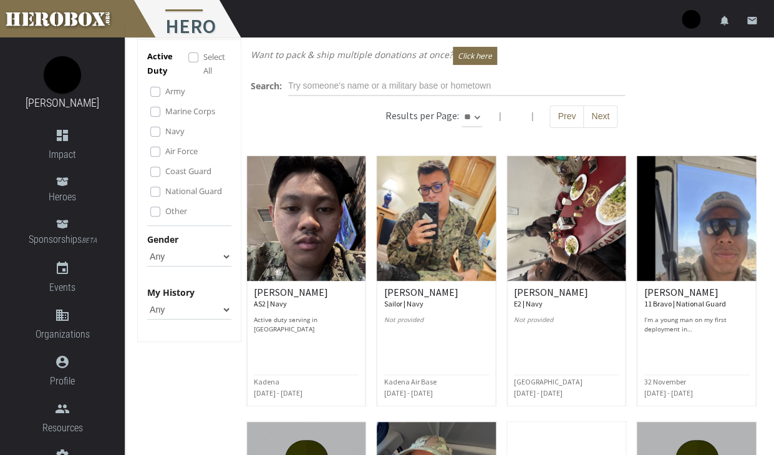
click at [165, 110] on label "Marine Corps" at bounding box center [190, 111] width 50 height 14
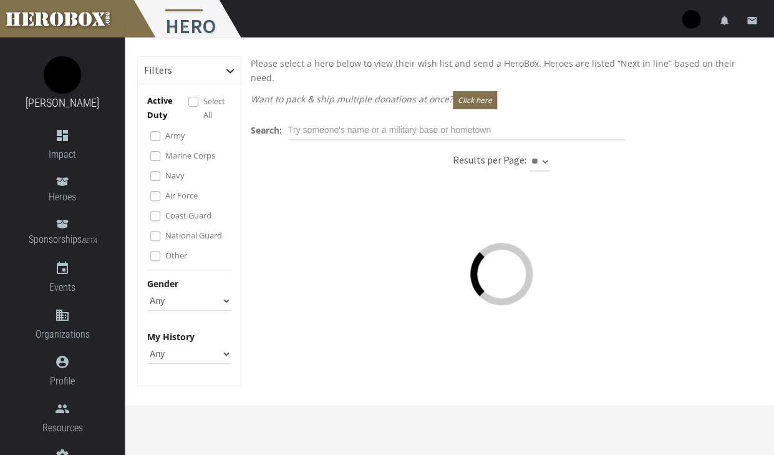
scroll to position [0, 0]
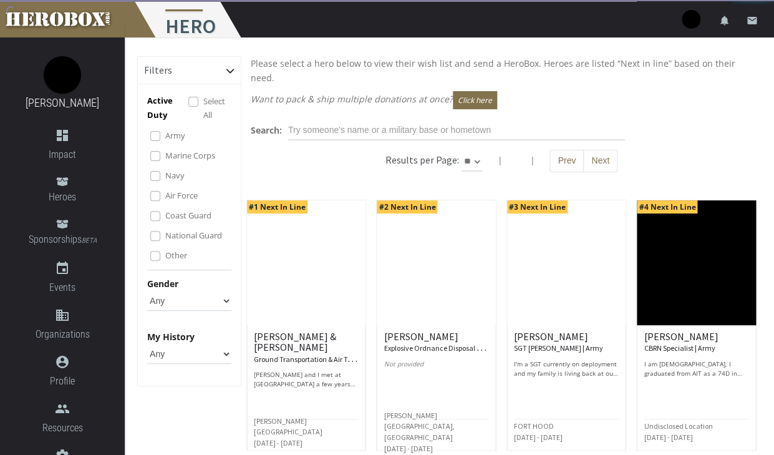
click at [158, 190] on div "Air Force" at bounding box center [190, 195] width 81 height 15
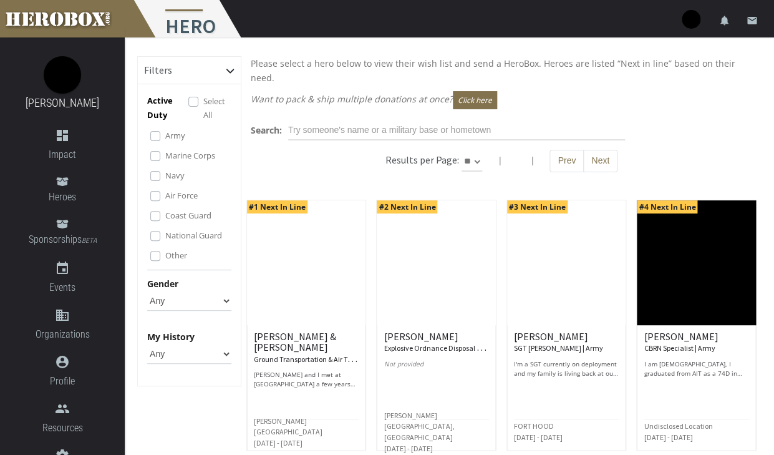
click at [158, 182] on div "Navy" at bounding box center [190, 176] width 81 height 15
click at [165, 178] on label "Navy" at bounding box center [174, 176] width 19 height 14
click at [165, 195] on label "Air Force" at bounding box center [181, 195] width 32 height 14
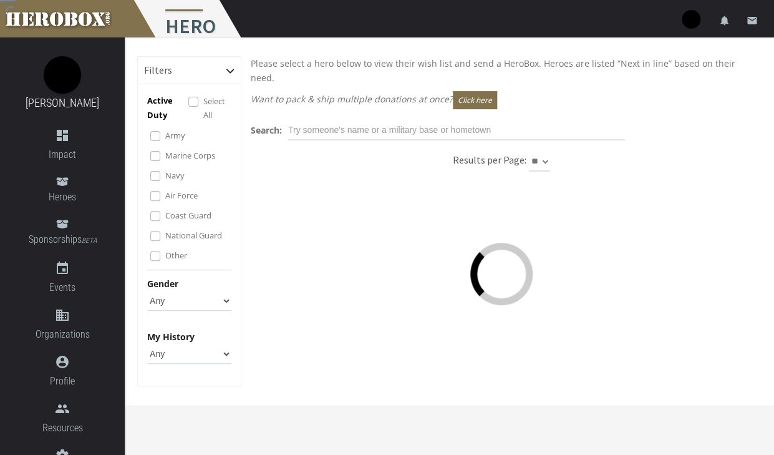
click at [165, 216] on label "Coast Guard" at bounding box center [188, 215] width 46 height 14
click at [157, 242] on div "National Guard" at bounding box center [190, 235] width 81 height 15
click at [165, 240] on label "National Guard" at bounding box center [193, 235] width 57 height 14
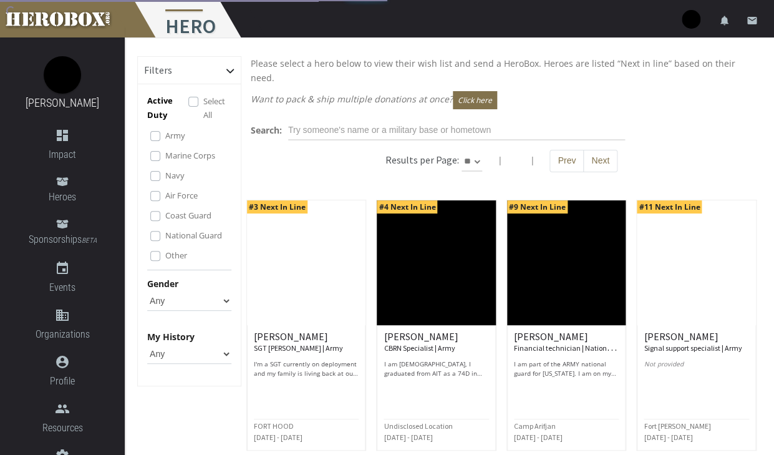
click at [165, 260] on label "Other" at bounding box center [176, 255] width 22 height 14
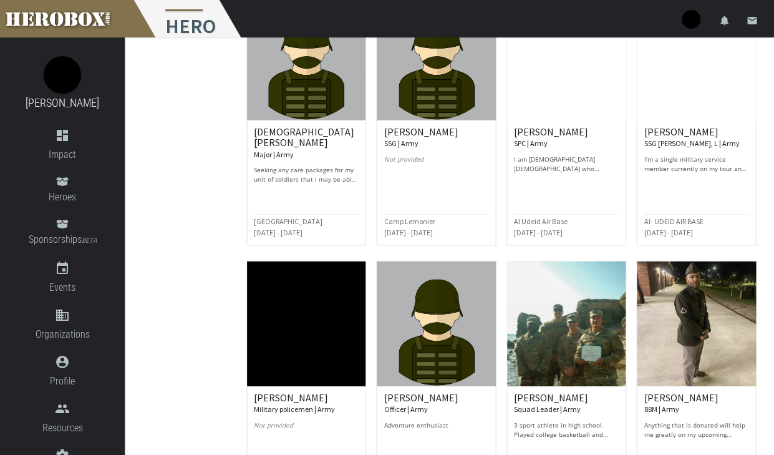
scroll to position [2987, 0]
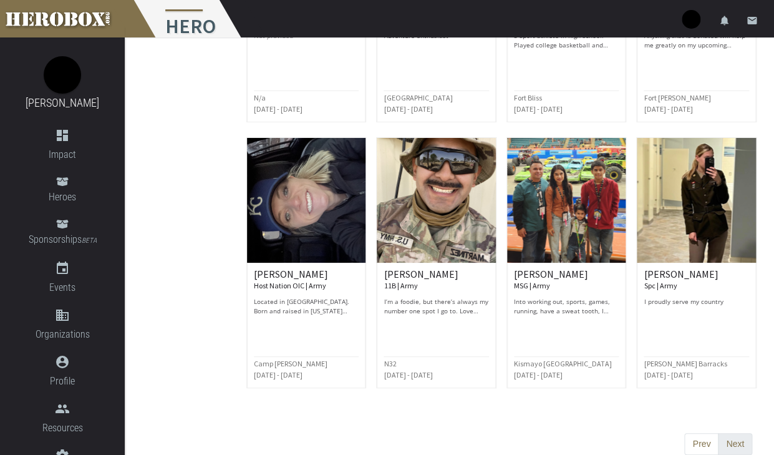
click at [735, 433] on button "Next" at bounding box center [735, 444] width 34 height 22
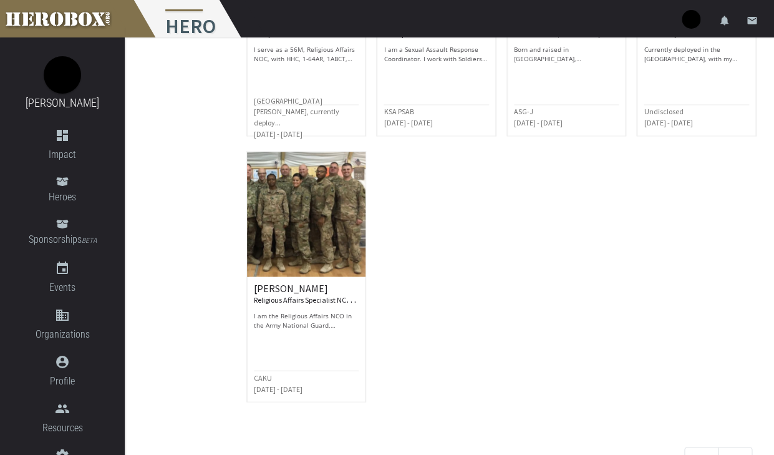
scroll to position [594, 0]
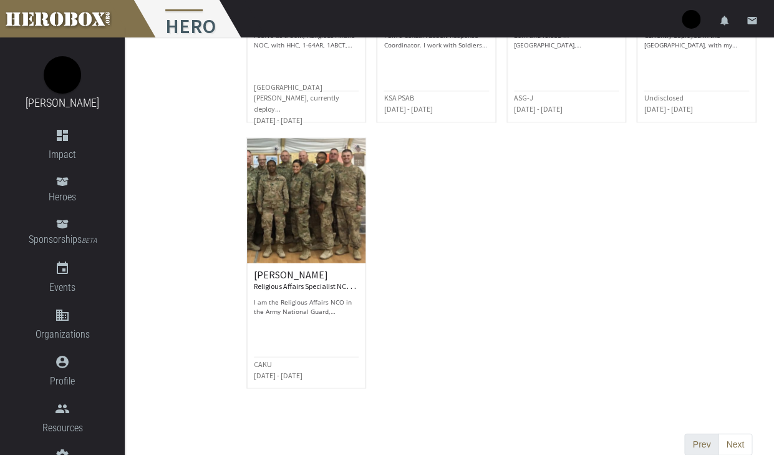
click at [703, 433] on button "Prev" at bounding box center [702, 444] width 34 height 22
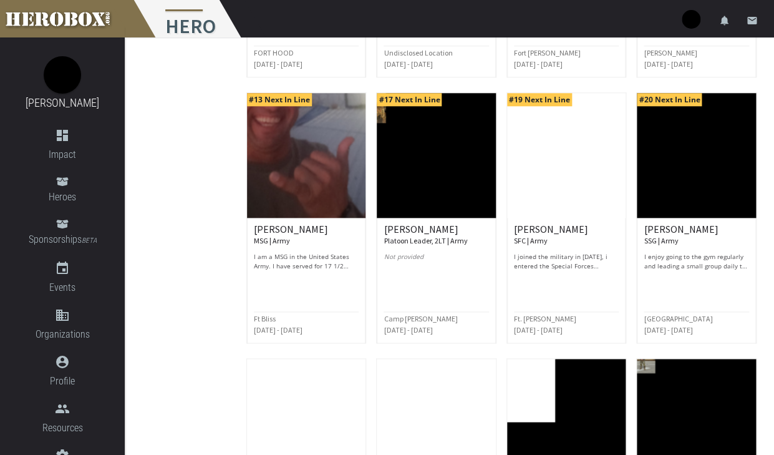
scroll to position [369, 0]
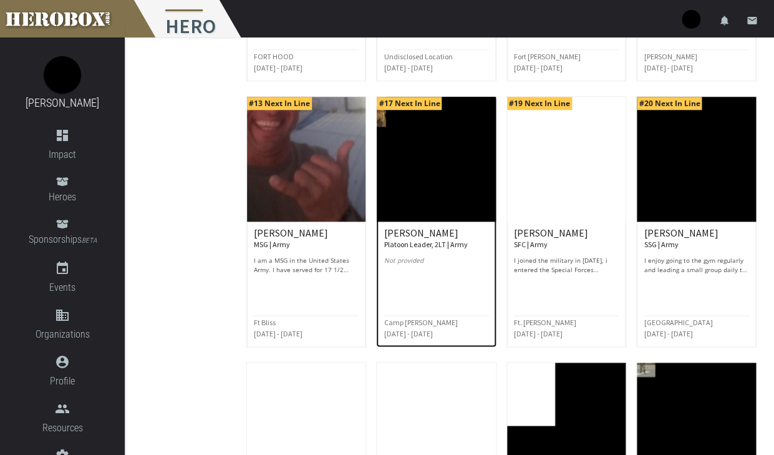
click at [408, 240] on small "Platoon Leader, 2LT | Army" at bounding box center [426, 244] width 84 height 9
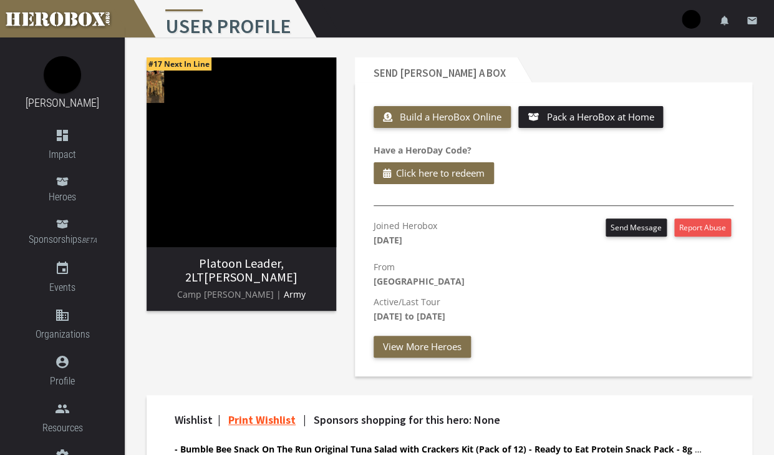
scroll to position [7, 0]
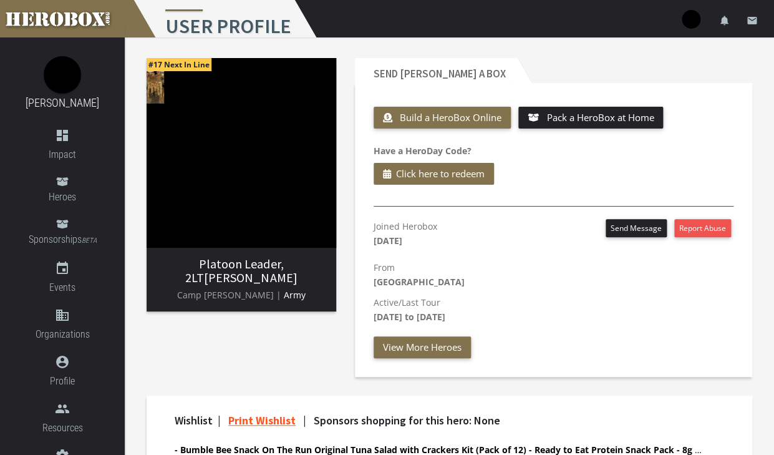
click at [154, 88] on img at bounding box center [242, 153] width 190 height 190
drag, startPoint x: 319, startPoint y: 265, endPoint x: 268, endPoint y: 268, distance: 50.7
click at [268, 268] on h3 "Platoon Leader, 2LT [PERSON_NAME]" at bounding box center [242, 270] width 170 height 27
copy h3 "[PERSON_NAME]"
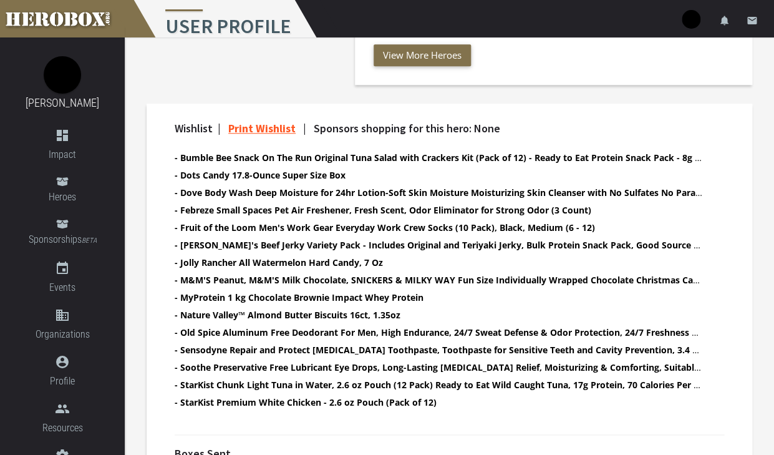
scroll to position [303, 0]
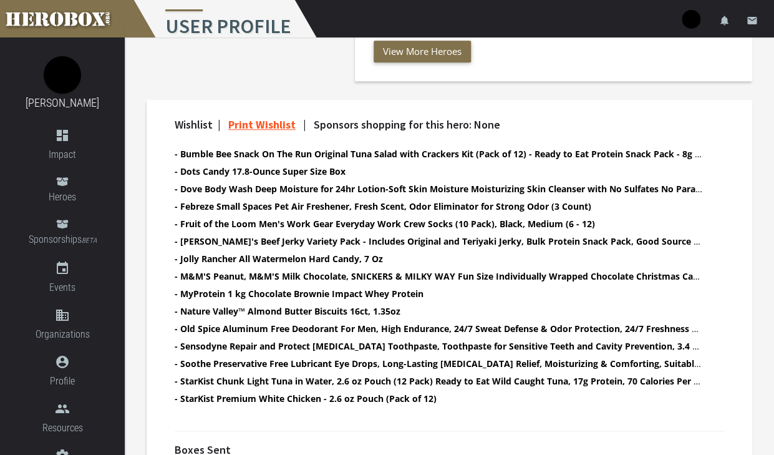
click at [416, 236] on b "- [PERSON_NAME]'s Beef Jerky Variety Pack - Includes Original and Teriyaki Jerk…" at bounding box center [612, 241] width 874 height 12
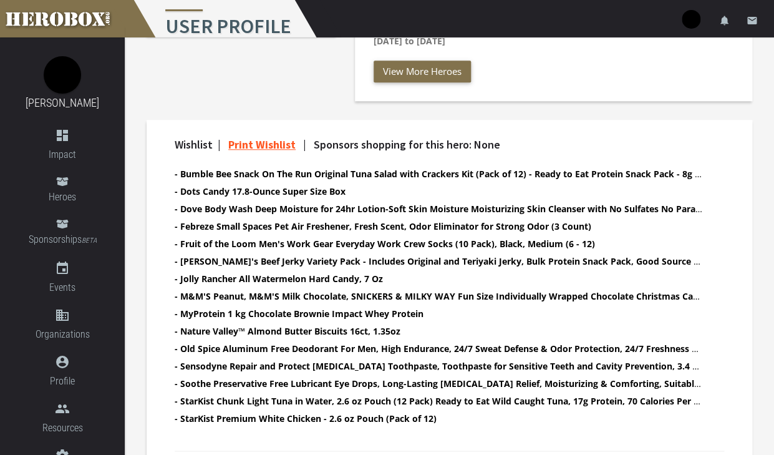
scroll to position [256, 0]
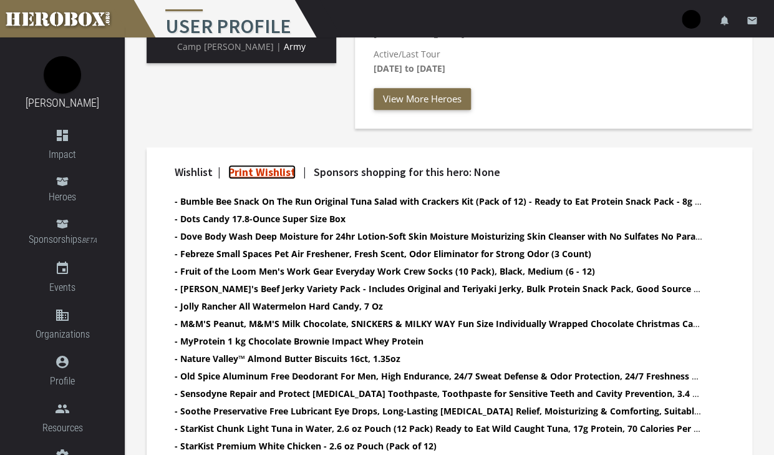
click at [276, 173] on link "Print Wishlist" at bounding box center [261, 172] width 67 height 14
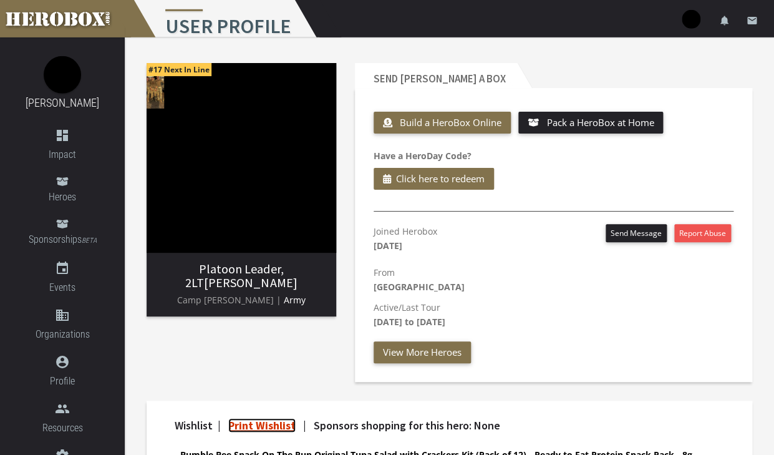
scroll to position [0, 0]
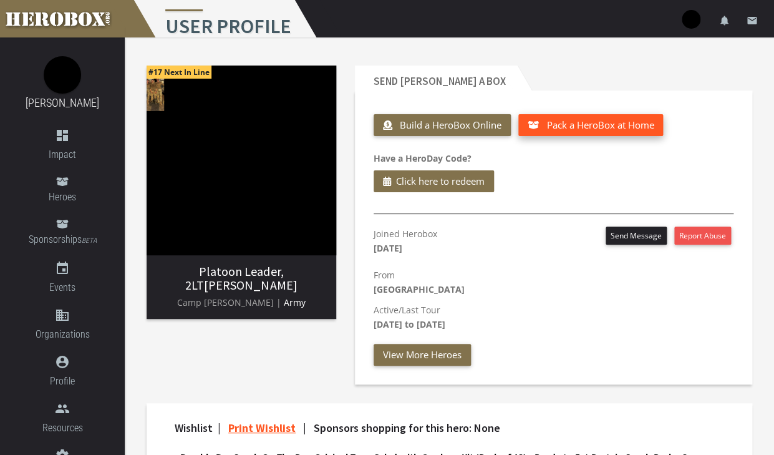
click at [559, 128] on span "Pack a HeroBox at Home" at bounding box center [600, 125] width 107 height 12
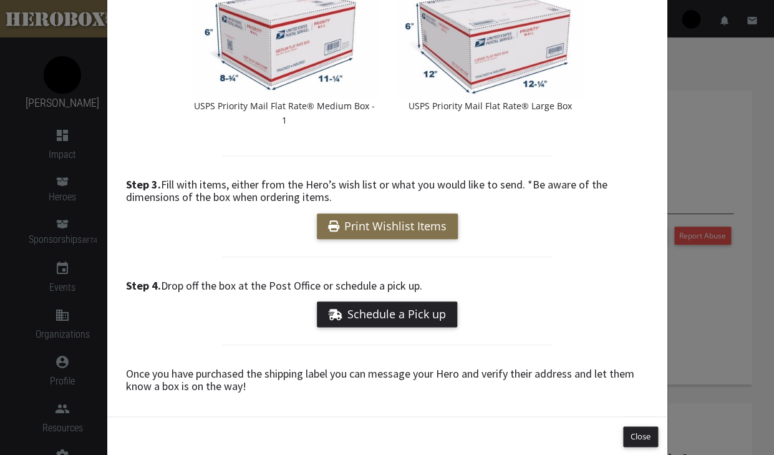
scroll to position [262, 0]
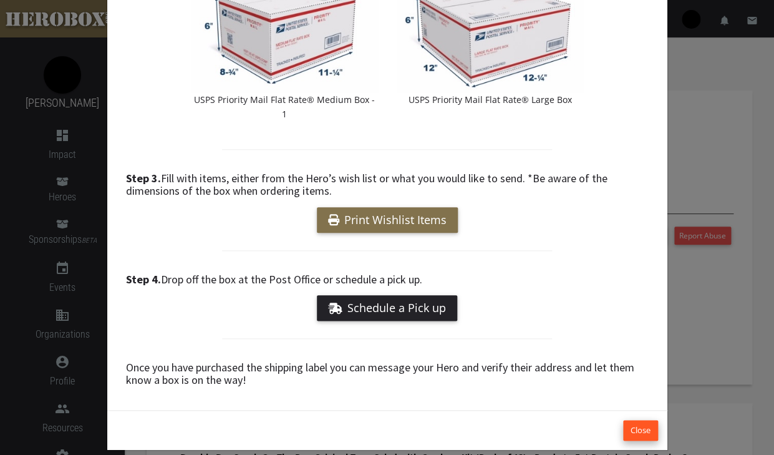
click at [639, 420] on button "Close" at bounding box center [640, 430] width 35 height 21
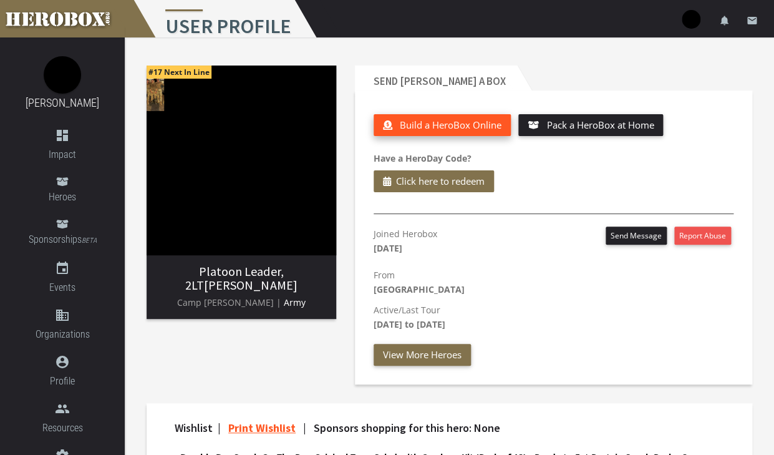
click at [470, 129] on span "Build a HeroBox Online" at bounding box center [451, 125] width 102 height 12
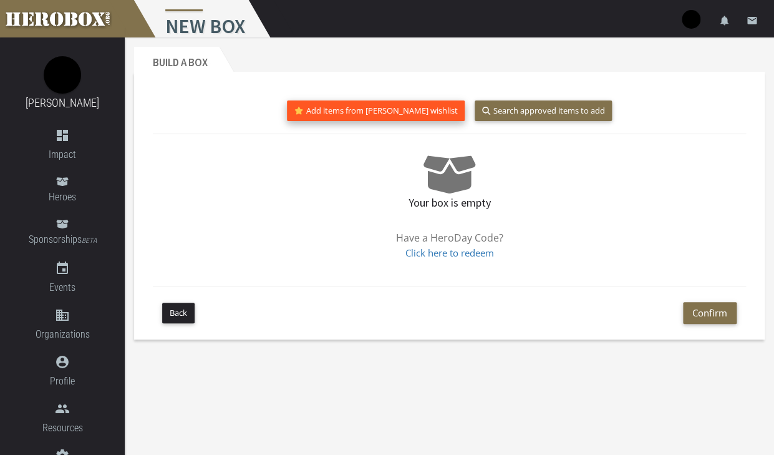
click at [396, 114] on button "Add items from [PERSON_NAME] wishlist" at bounding box center [376, 110] width 178 height 21
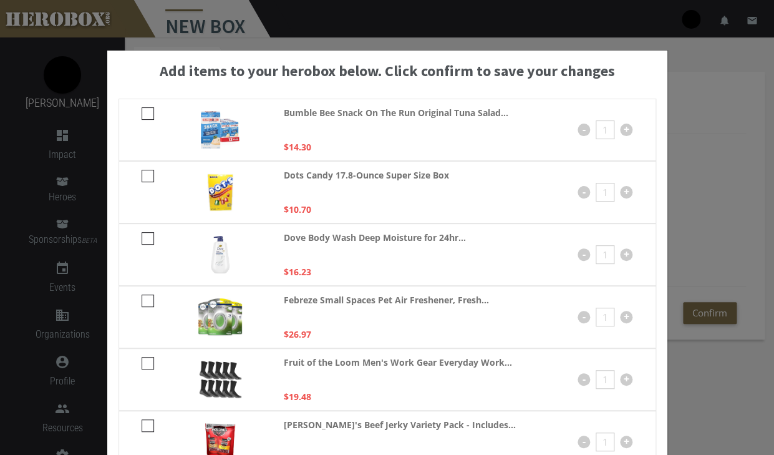
click at [144, 112] on icon at bounding box center [148, 113] width 12 height 12
click at [144, 112] on input "checkbox" at bounding box center [146, 118] width 8 height 20
checkbox input "****"
click at [146, 172] on icon at bounding box center [148, 176] width 12 height 12
click at [146, 172] on input "checkbox" at bounding box center [146, 180] width 8 height 20
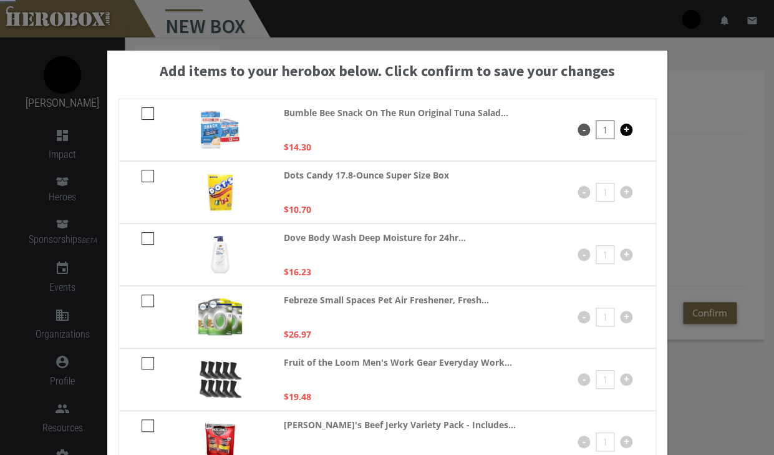
checkbox input "****"
click at [147, 237] on icon at bounding box center [148, 238] width 12 height 12
click at [147, 237] on input "checkbox" at bounding box center [146, 243] width 8 height 20
checkbox input "****"
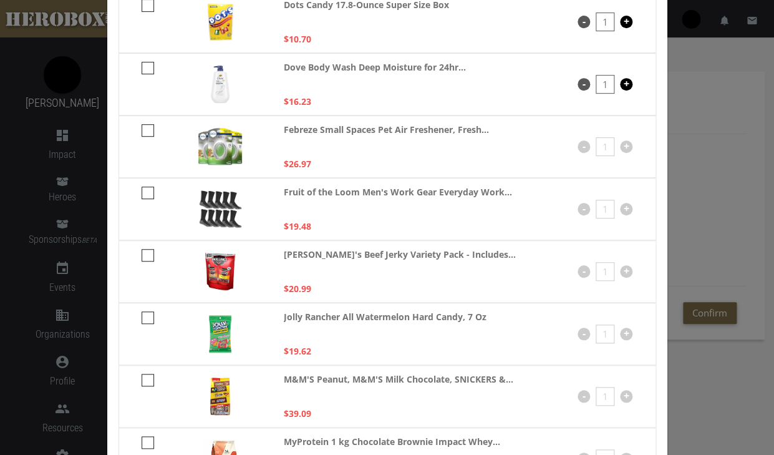
scroll to position [170, 0]
click at [148, 121] on div "Febreze Small Spaces Pet Air Freshener, Fresh... $26.97 - 1 +" at bounding box center [388, 147] width 538 height 62
click at [149, 129] on icon at bounding box center [148, 131] width 12 height 12
click at [149, 129] on input "checkbox" at bounding box center [146, 135] width 8 height 20
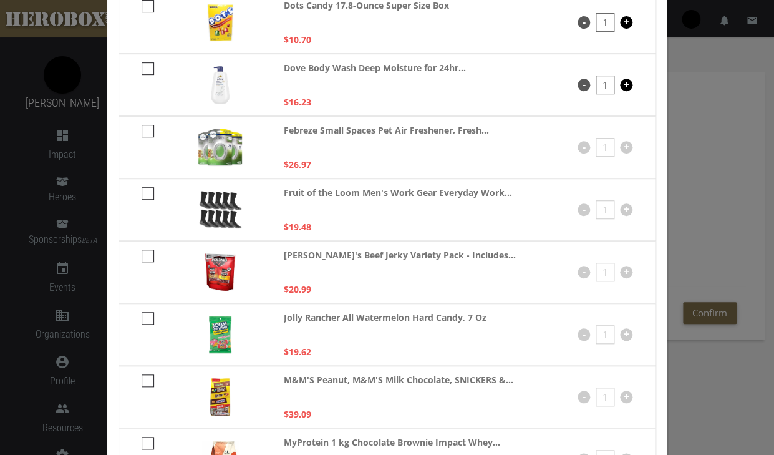
checkbox input "****"
click at [147, 189] on icon at bounding box center [148, 193] width 12 height 12
click at [147, 189] on input "checkbox" at bounding box center [146, 198] width 8 height 20
checkbox input "****"
click at [145, 258] on icon at bounding box center [148, 256] width 12 height 12
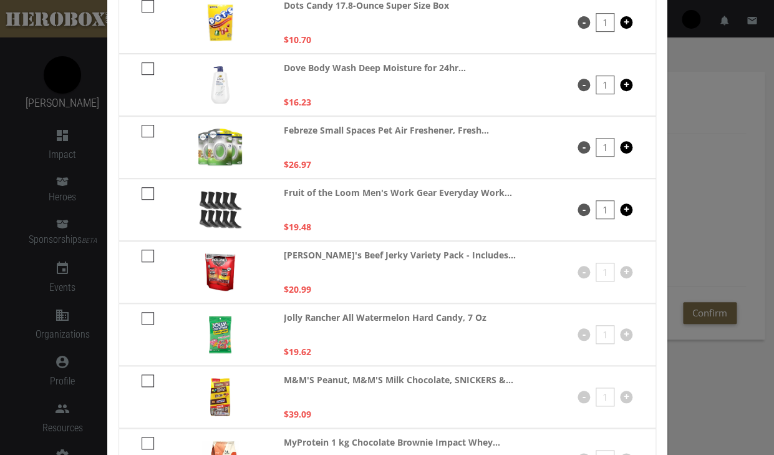
click at [145, 258] on input "checkbox" at bounding box center [146, 260] width 8 height 20
checkbox input "****"
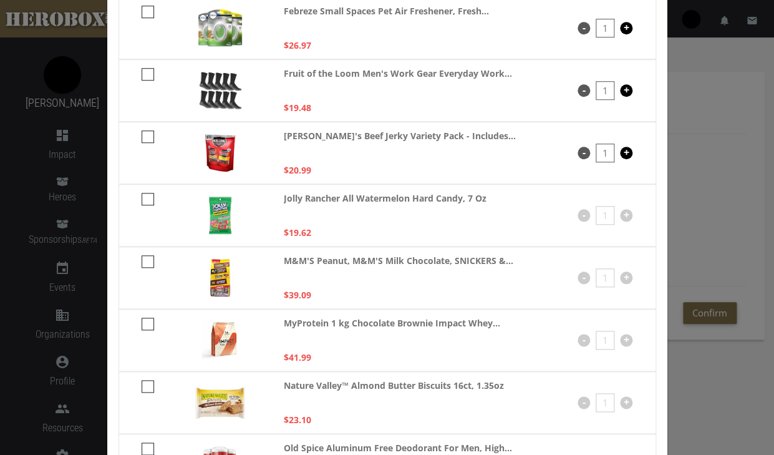
scroll to position [290, 0]
click at [150, 195] on icon at bounding box center [148, 198] width 12 height 12
click at [150, 195] on input "checkbox" at bounding box center [146, 203] width 8 height 20
checkbox input "****"
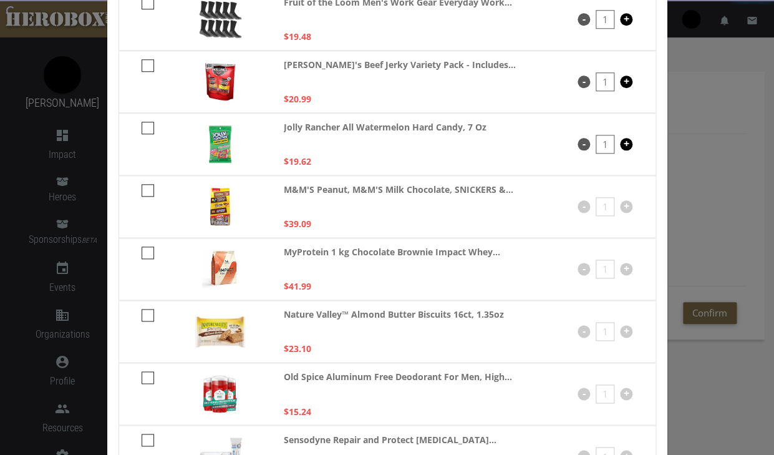
scroll to position [368, 0]
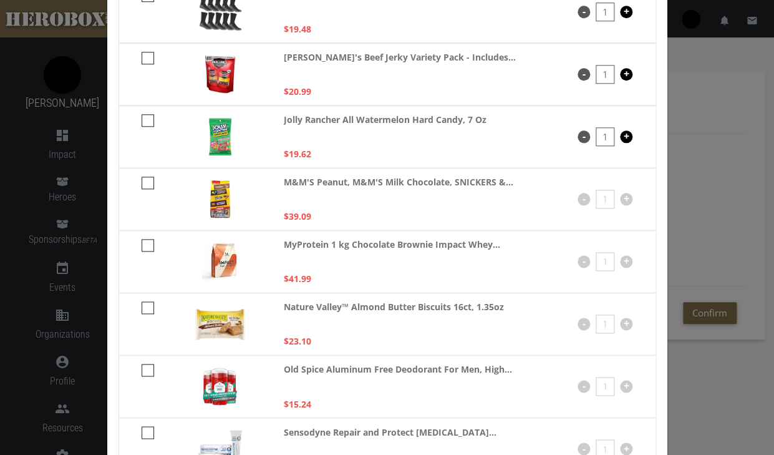
click at [148, 182] on icon at bounding box center [148, 183] width 12 height 12
click at [148, 182] on input "checkbox" at bounding box center [146, 187] width 8 height 20
checkbox input "****"
click at [147, 245] on icon at bounding box center [148, 245] width 12 height 12
click at [147, 245] on input "checkbox" at bounding box center [146, 250] width 8 height 20
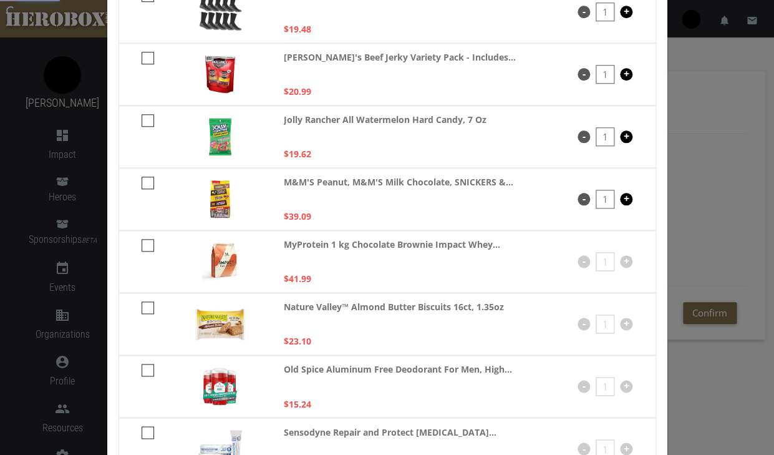
checkbox input "****"
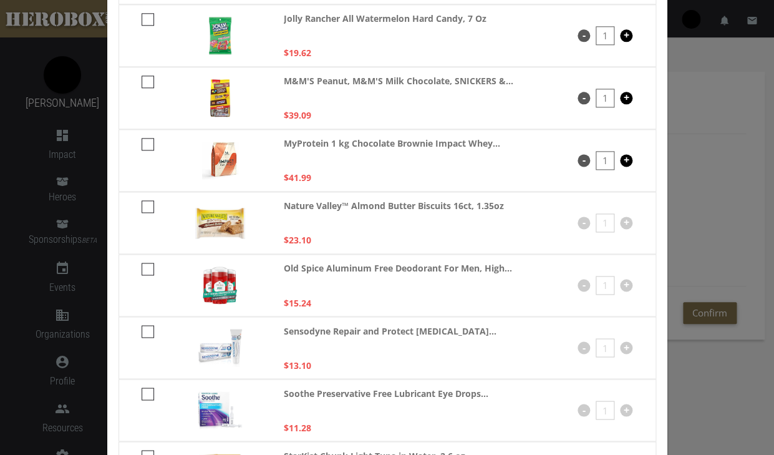
scroll to position [470, 0]
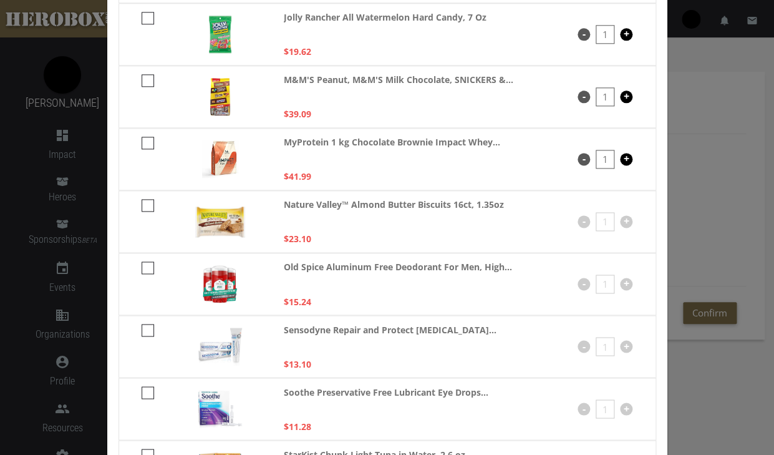
click at [148, 202] on icon at bounding box center [148, 205] width 12 height 12
click at [148, 202] on input "checkbox" at bounding box center [146, 210] width 8 height 20
checkbox input "****"
click at [148, 263] on icon at bounding box center [148, 267] width 12 height 12
click at [148, 263] on input "checkbox" at bounding box center [146, 272] width 8 height 20
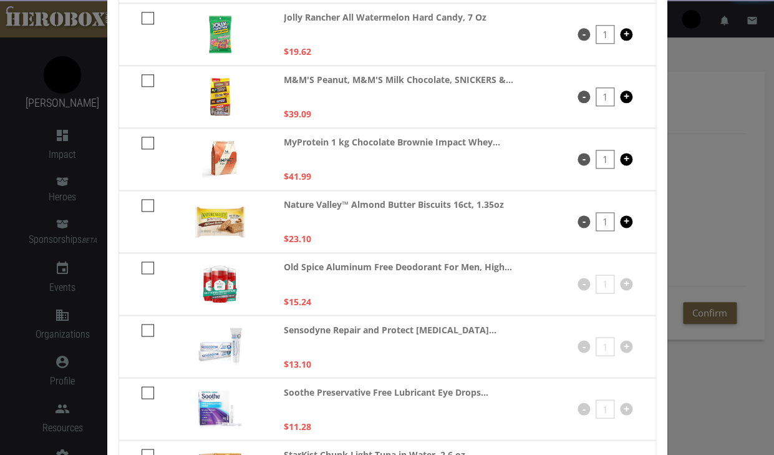
checkbox input "****"
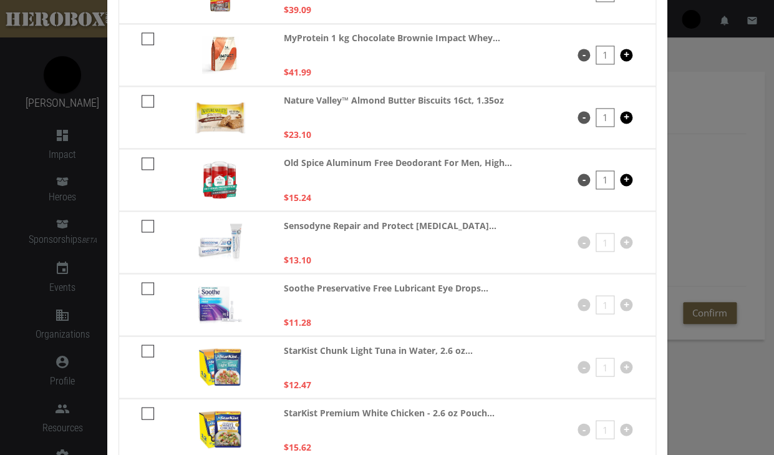
scroll to position [575, 0]
click at [145, 226] on icon at bounding box center [148, 225] width 12 height 12
click at [145, 226] on input "checkbox" at bounding box center [146, 230] width 8 height 20
checkbox input "****"
click at [147, 286] on icon at bounding box center [148, 287] width 12 height 12
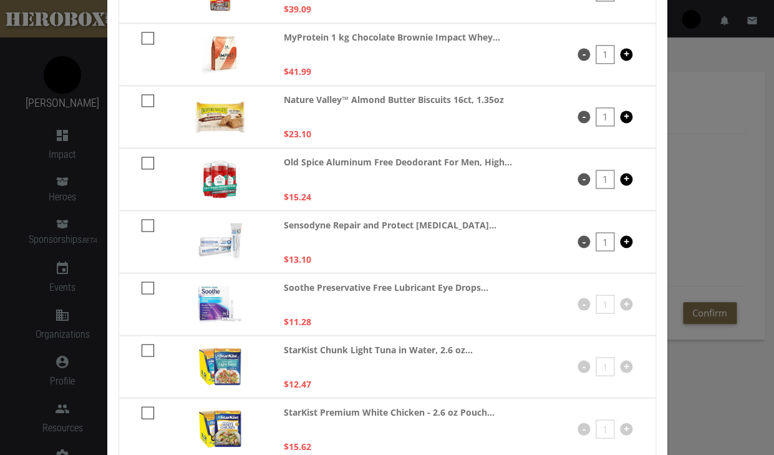
click at [147, 286] on input "checkbox" at bounding box center [146, 292] width 8 height 20
checkbox input "****"
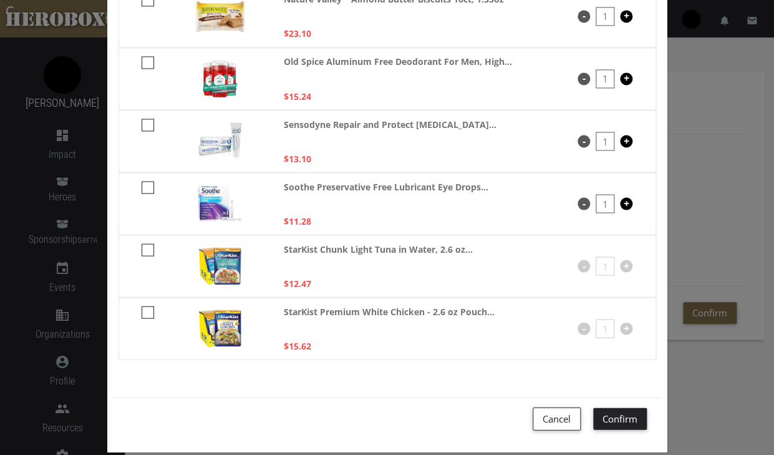
scroll to position [681, 0]
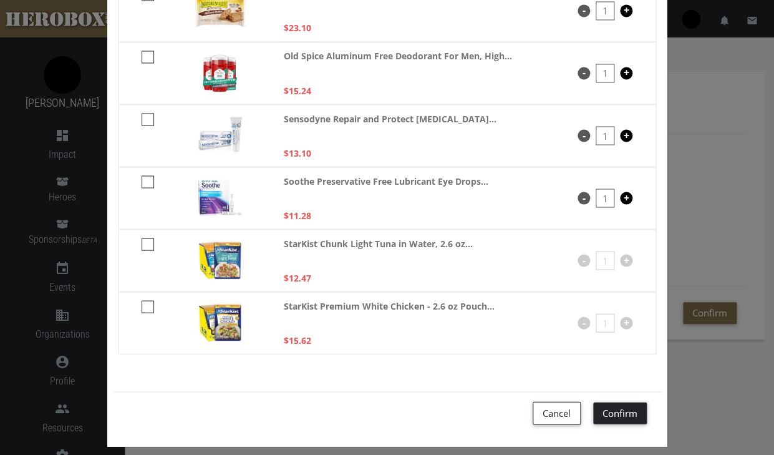
click at [152, 242] on icon at bounding box center [148, 244] width 12 height 12
click at [150, 242] on input "checkbox" at bounding box center [146, 248] width 8 height 20
checkbox input "****"
click at [149, 307] on icon at bounding box center [148, 306] width 12 height 12
click at [149, 307] on input "checkbox" at bounding box center [146, 311] width 8 height 20
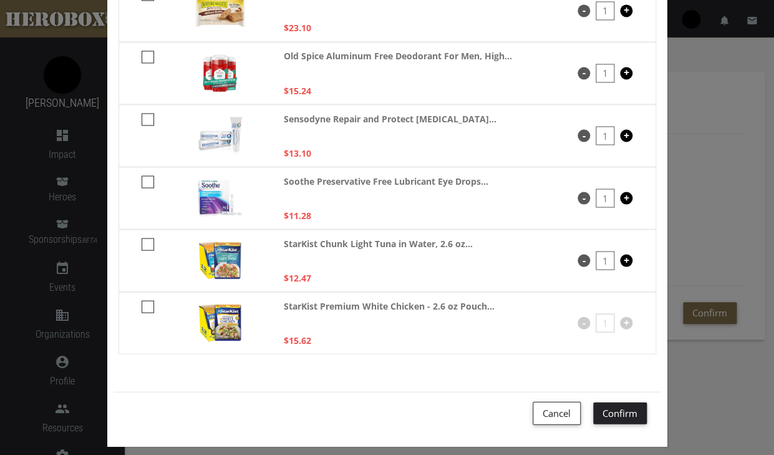
checkbox input "****"
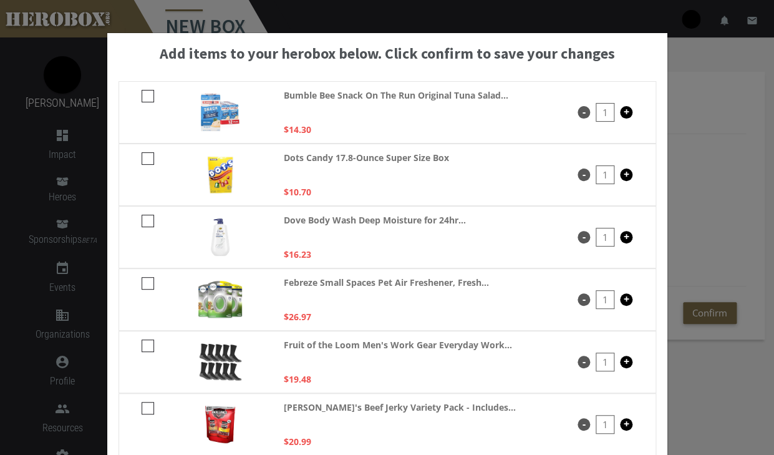
scroll to position [0, 0]
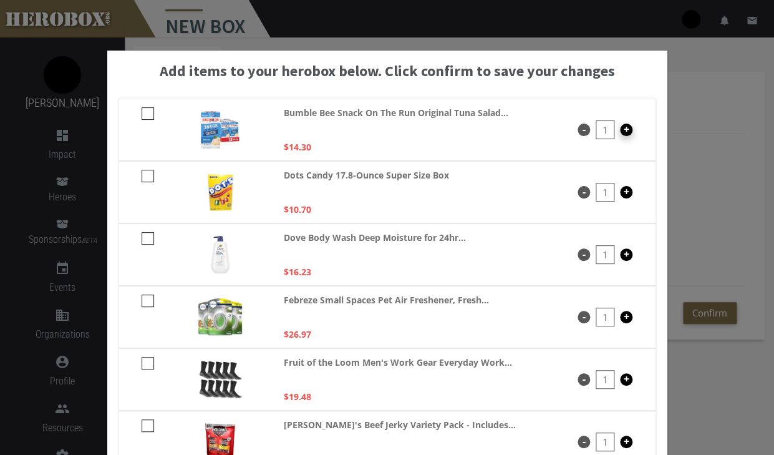
click at [628, 131] on button "+" at bounding box center [626, 130] width 12 height 12
type input "2"
click at [630, 190] on button "+" at bounding box center [626, 192] width 12 height 12
type input "2"
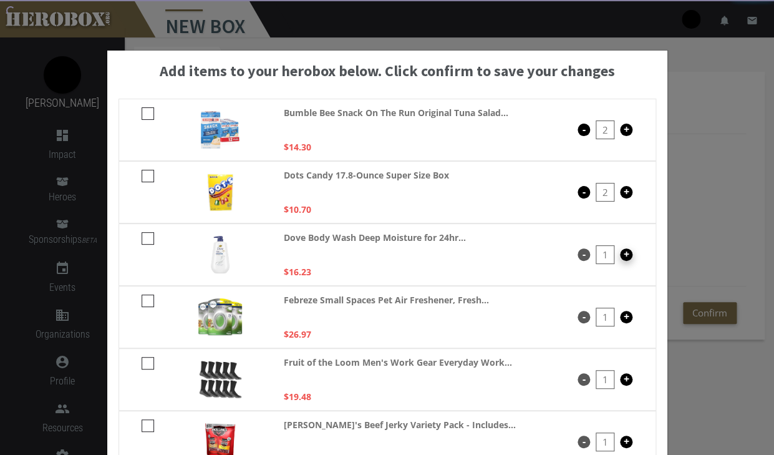
click at [630, 254] on button "+" at bounding box center [626, 254] width 12 height 12
type input "2"
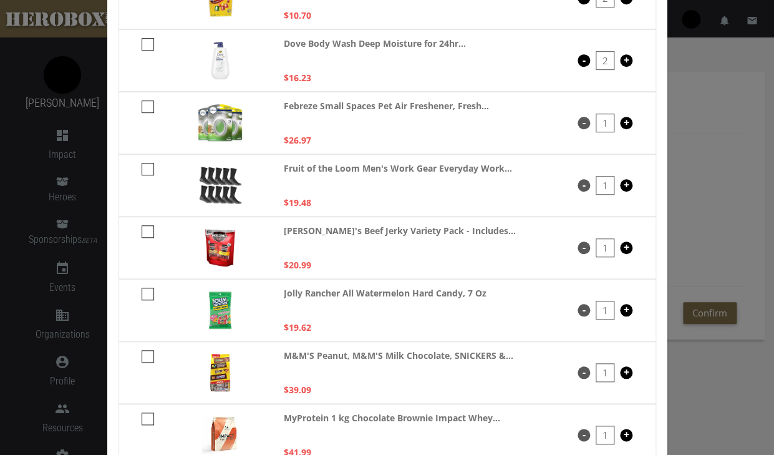
scroll to position [205, 0]
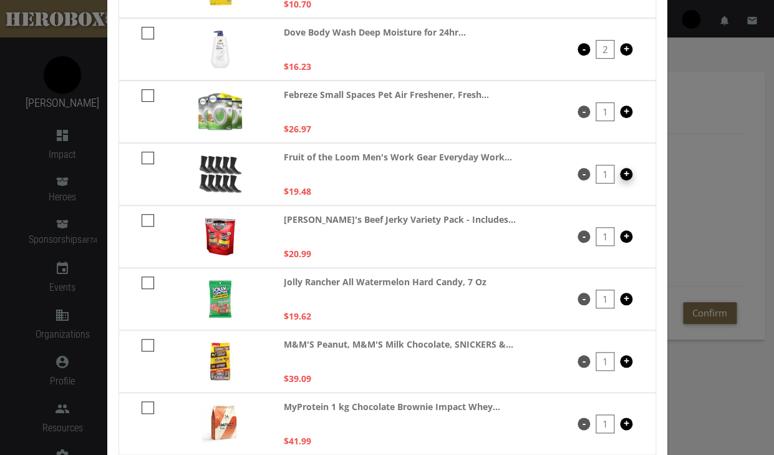
click at [625, 176] on button "+" at bounding box center [626, 174] width 12 height 12
type input "2"
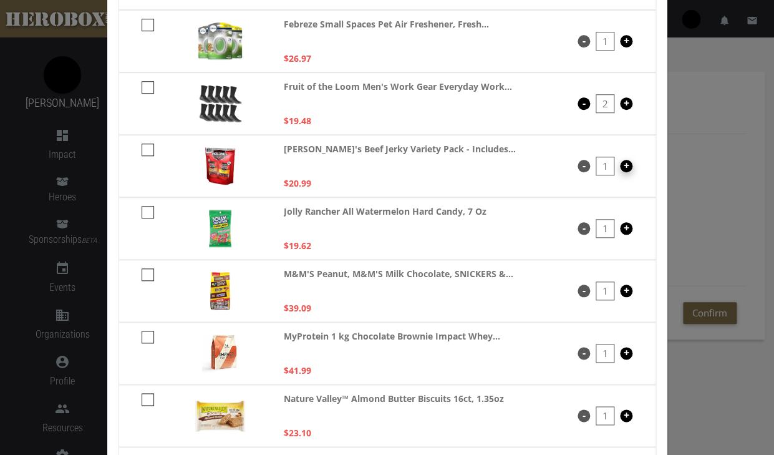
scroll to position [278, 0]
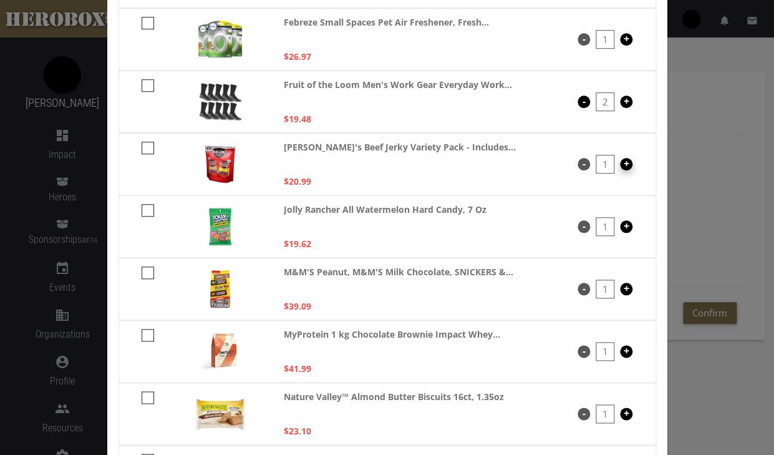
click at [628, 164] on button "+" at bounding box center [626, 164] width 12 height 12
type input "2"
click at [625, 223] on button "+" at bounding box center [626, 226] width 12 height 12
type input "2"
click at [628, 292] on button "+" at bounding box center [626, 289] width 12 height 12
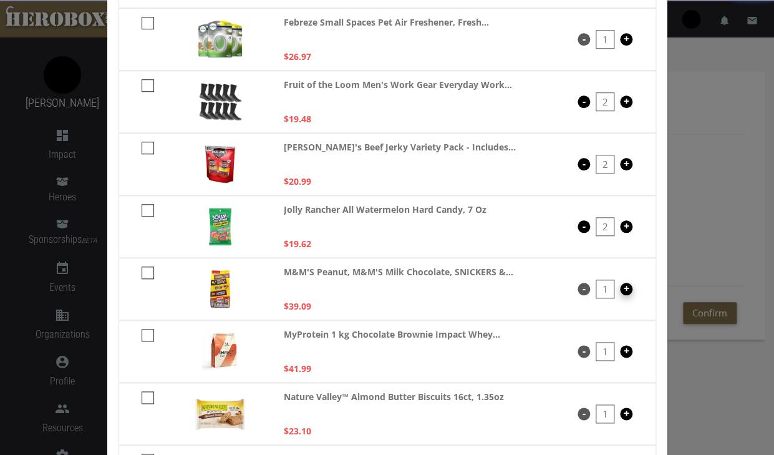
type input "2"
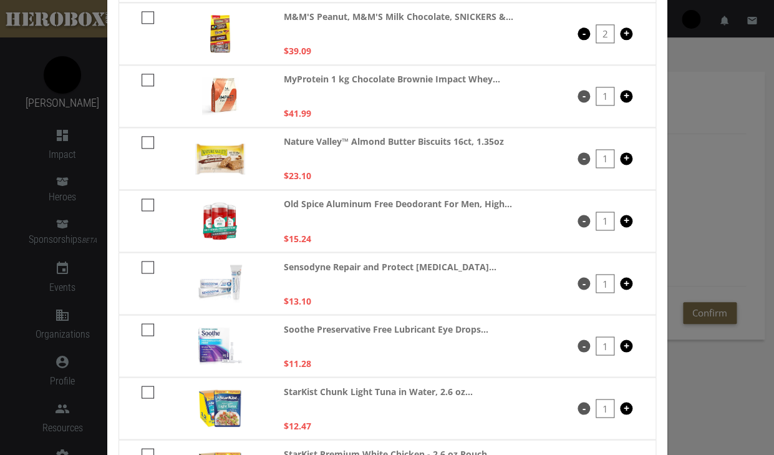
scroll to position [534, 0]
click at [630, 221] on button "+" at bounding box center [626, 220] width 12 height 12
type input "2"
click at [625, 280] on button "+" at bounding box center [626, 282] width 12 height 12
type input "2"
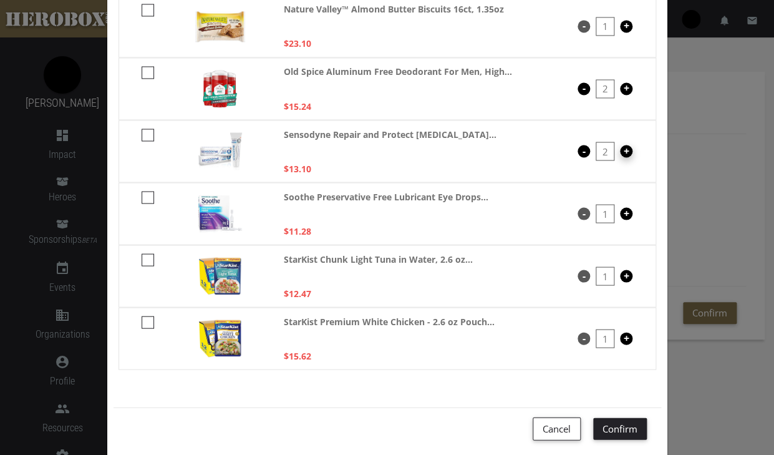
scroll to position [667, 0]
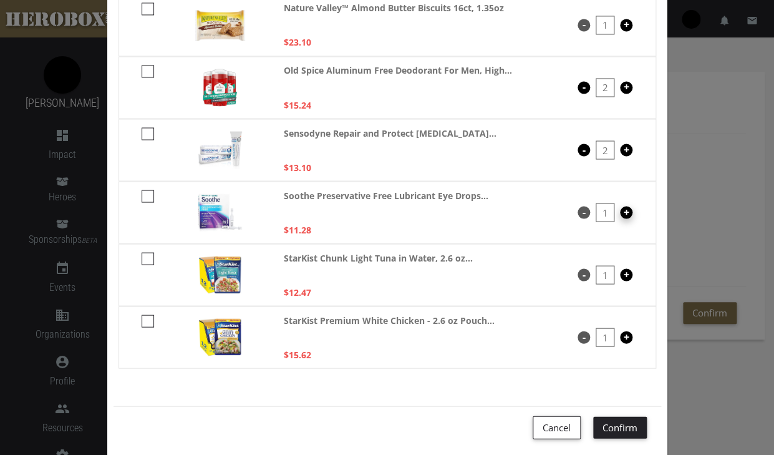
click at [630, 213] on button "+" at bounding box center [626, 212] width 12 height 12
type input "2"
click at [629, 272] on button "+" at bounding box center [626, 274] width 12 height 12
type input "2"
click at [628, 340] on button "+" at bounding box center [626, 337] width 12 height 12
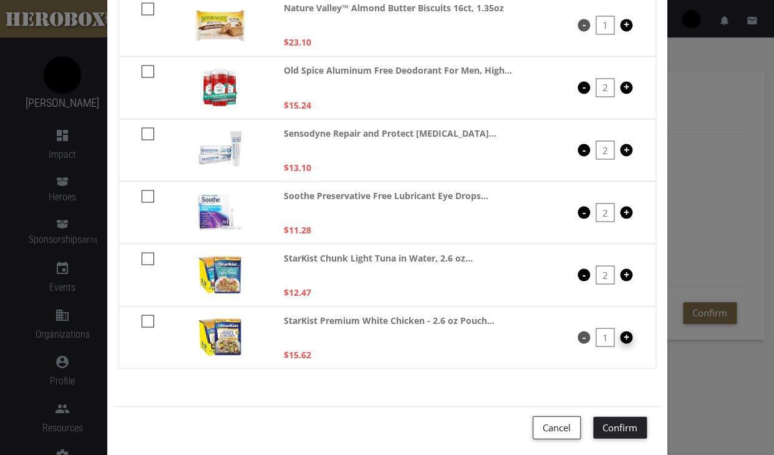
type input "2"
click at [610, 432] on button "Confirm" at bounding box center [621, 427] width 54 height 22
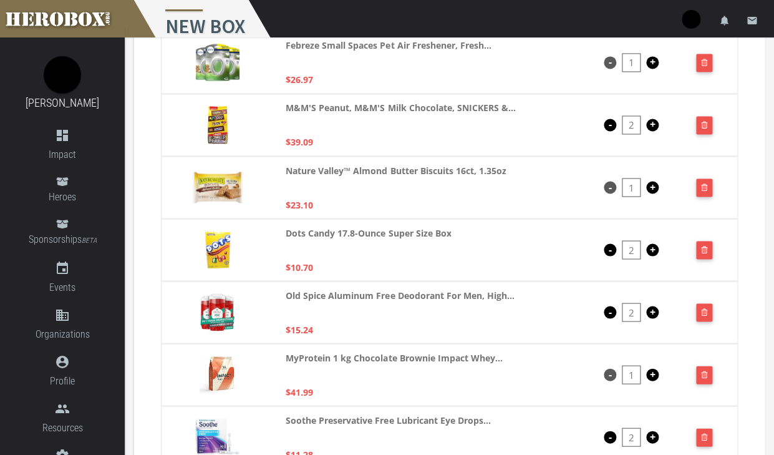
scroll to position [766, 0]
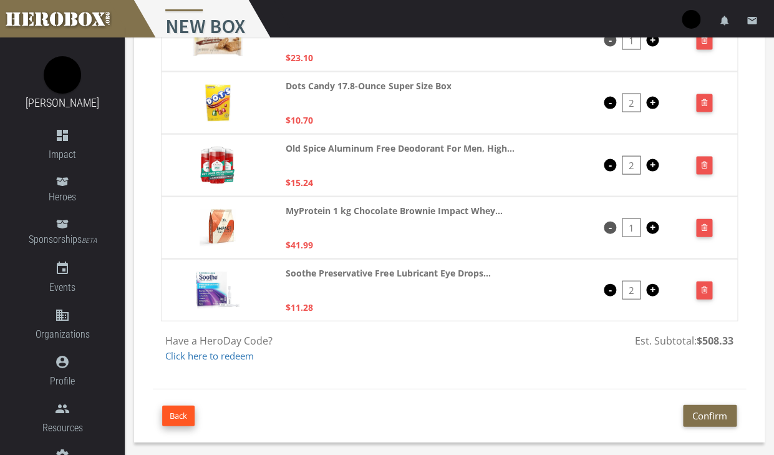
click at [189, 409] on button "Back" at bounding box center [178, 415] width 32 height 21
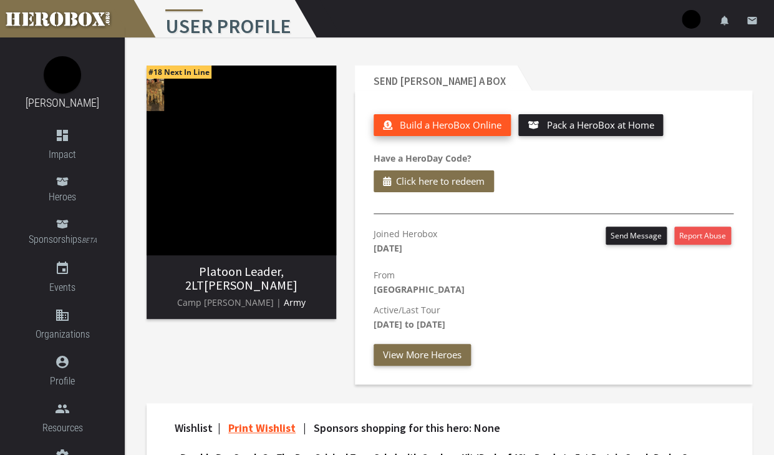
click at [425, 124] on button "Build a HeroBox Online" at bounding box center [442, 125] width 137 height 22
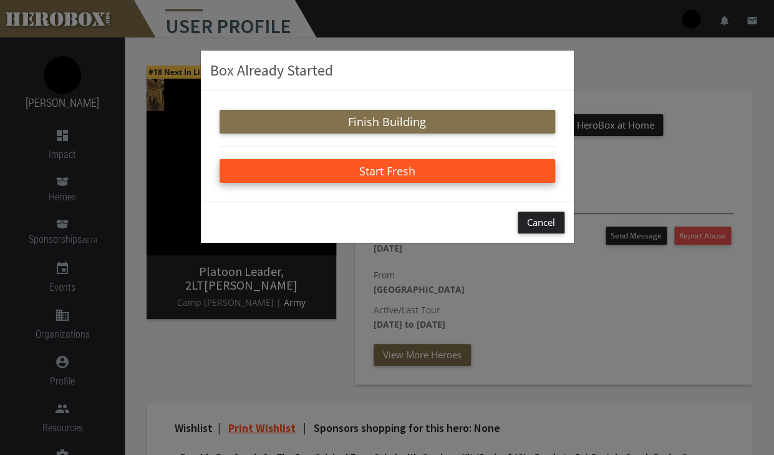
click at [386, 173] on button "Start Fresh" at bounding box center [388, 171] width 336 height 24
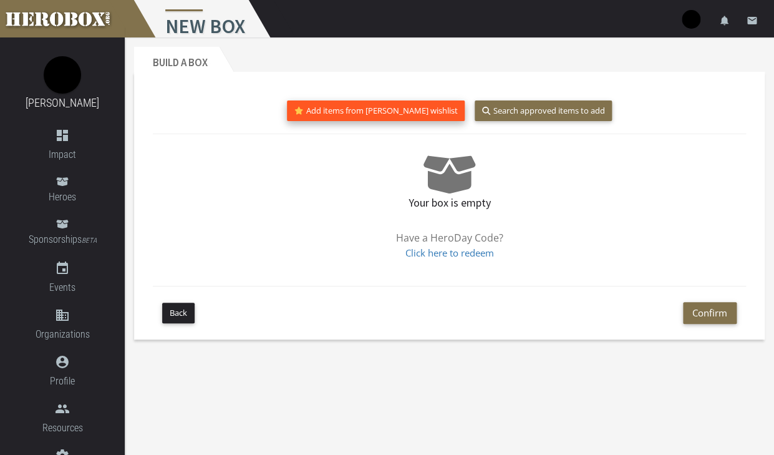
click at [368, 114] on button "Add items from [PERSON_NAME] wishlist" at bounding box center [376, 110] width 178 height 21
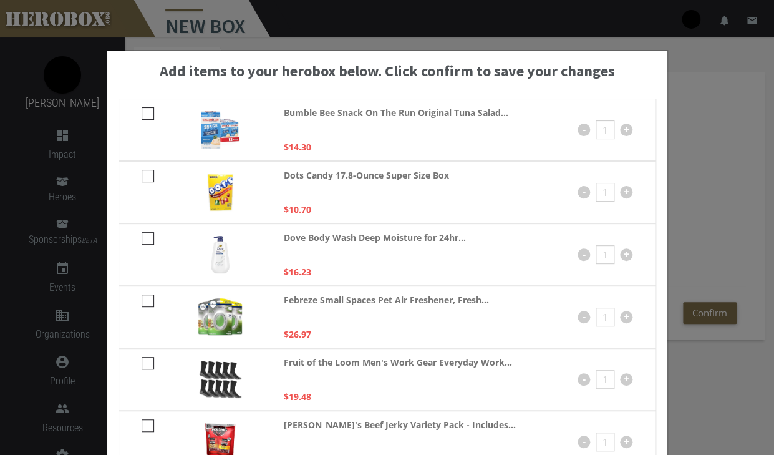
click at [141, 114] on div "Bumble Bee Snack On The Run Original Tuna Salad... $14.30 - 1 +" at bounding box center [388, 130] width 538 height 62
click at [147, 109] on icon at bounding box center [148, 113] width 12 height 12
click at [147, 109] on input "checkbox" at bounding box center [146, 118] width 8 height 20
checkbox input "****"
click at [148, 173] on icon at bounding box center [148, 176] width 12 height 12
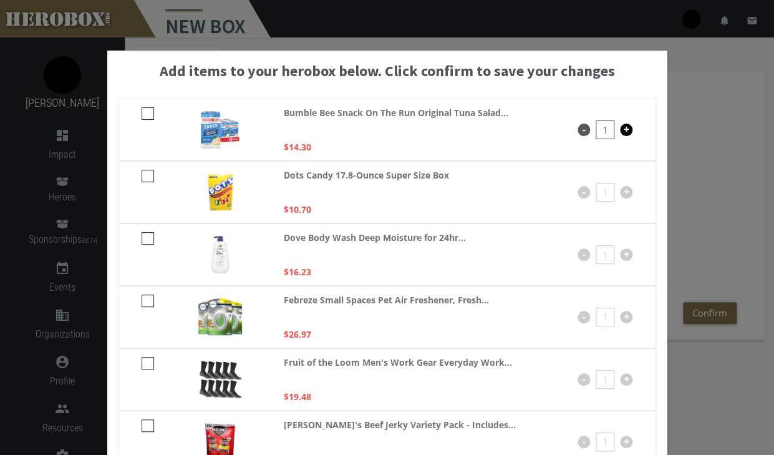
click at [148, 173] on input "checkbox" at bounding box center [146, 180] width 8 height 20
checkbox input "****"
click at [151, 237] on icon at bounding box center [148, 238] width 12 height 12
click at [150, 237] on input "checkbox" at bounding box center [146, 243] width 8 height 20
checkbox input "****"
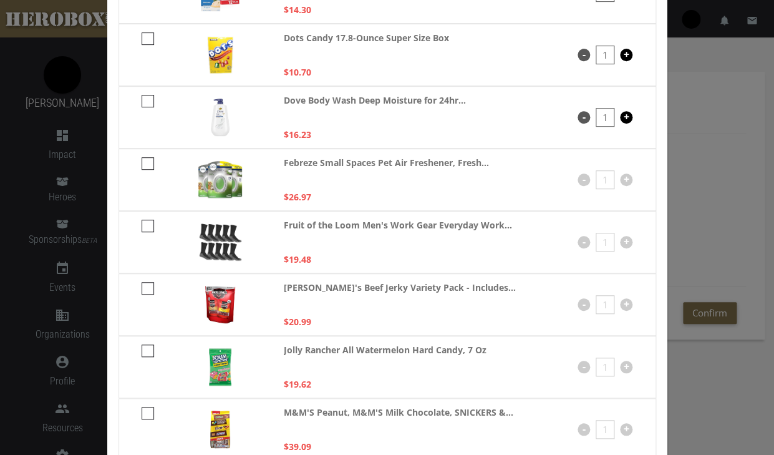
scroll to position [138, 0]
click at [147, 225] on icon at bounding box center [148, 225] width 12 height 12
click at [147, 225] on input "checkbox" at bounding box center [146, 230] width 8 height 20
checkbox input "****"
click at [147, 160] on icon at bounding box center [148, 163] width 12 height 12
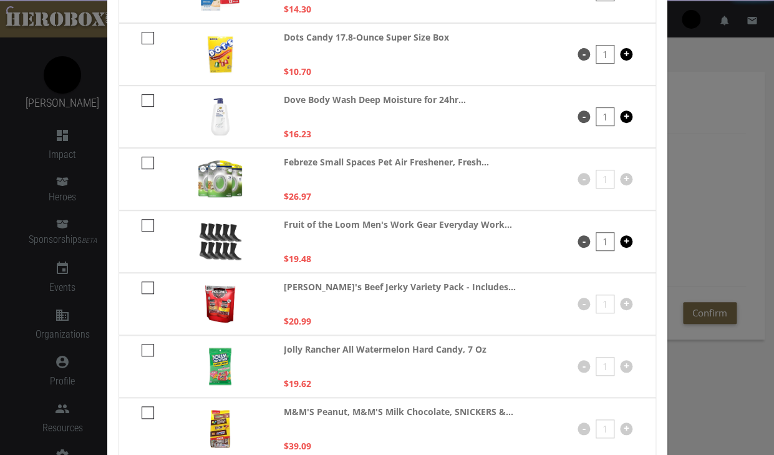
click at [147, 160] on input "checkbox" at bounding box center [146, 167] width 8 height 20
checkbox input "****"
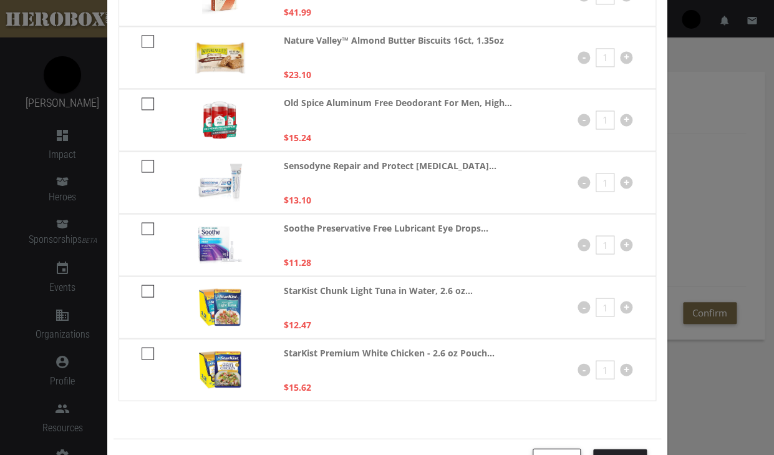
scroll to position [635, 0]
click at [146, 352] on icon at bounding box center [148, 352] width 12 height 12
click at [146, 352] on input "checkbox" at bounding box center [146, 357] width 8 height 20
checkbox input "****"
click at [149, 229] on icon at bounding box center [148, 228] width 12 height 12
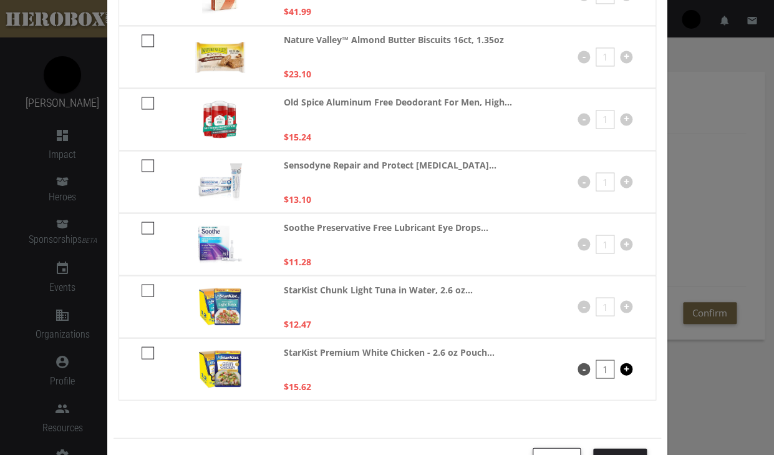
click at [149, 229] on input "checkbox" at bounding box center [146, 232] width 8 height 20
checkbox input "****"
click at [152, 167] on icon at bounding box center [148, 165] width 12 height 12
click at [150, 167] on input "checkbox" at bounding box center [146, 170] width 8 height 20
checkbox input "****"
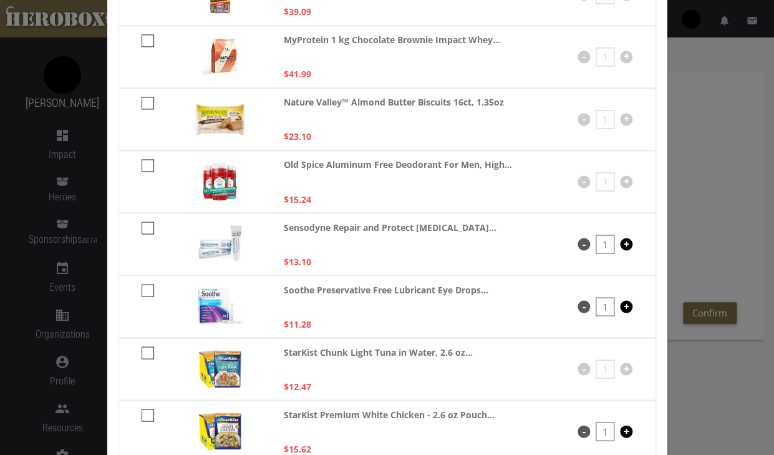
scroll to position [571, 0]
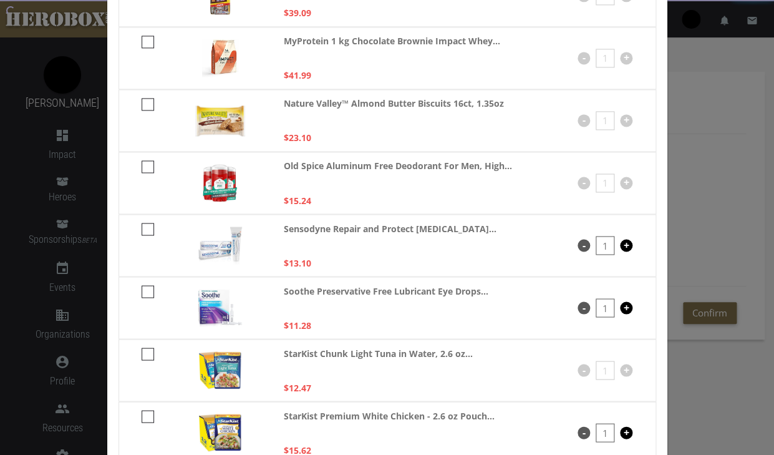
click at [151, 164] on icon at bounding box center [148, 166] width 12 height 12
click at [150, 164] on input "checkbox" at bounding box center [146, 171] width 8 height 20
checkbox input "****"
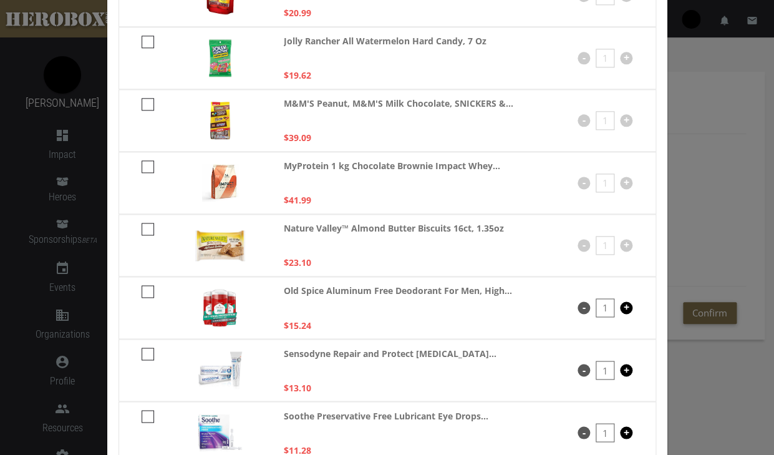
scroll to position [447, 0]
click at [144, 225] on icon at bounding box center [148, 228] width 12 height 12
click at [144, 225] on input "checkbox" at bounding box center [146, 233] width 8 height 20
checkbox input "****"
click at [145, 166] on icon at bounding box center [148, 166] width 12 height 12
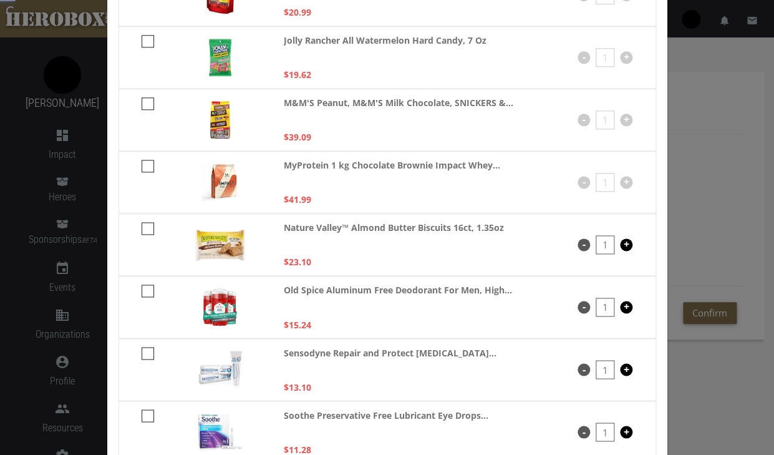
click at [145, 166] on input "checkbox" at bounding box center [146, 170] width 8 height 20
checkbox input "****"
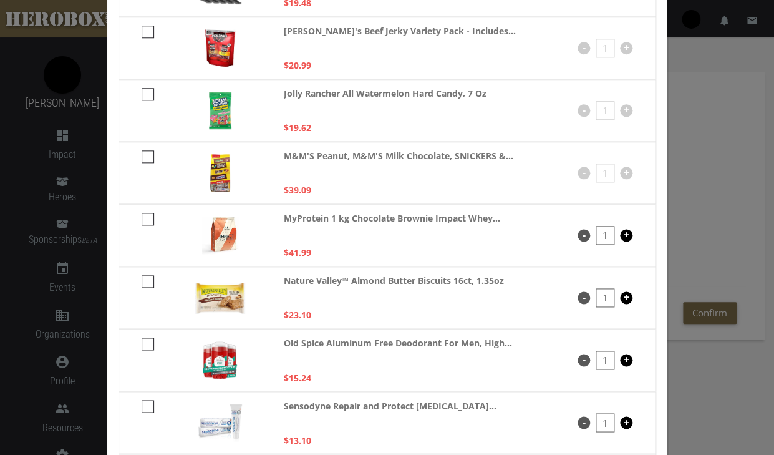
click at [147, 153] on icon at bounding box center [148, 156] width 12 height 12
click at [147, 153] on input "checkbox" at bounding box center [146, 161] width 8 height 20
checkbox input "****"
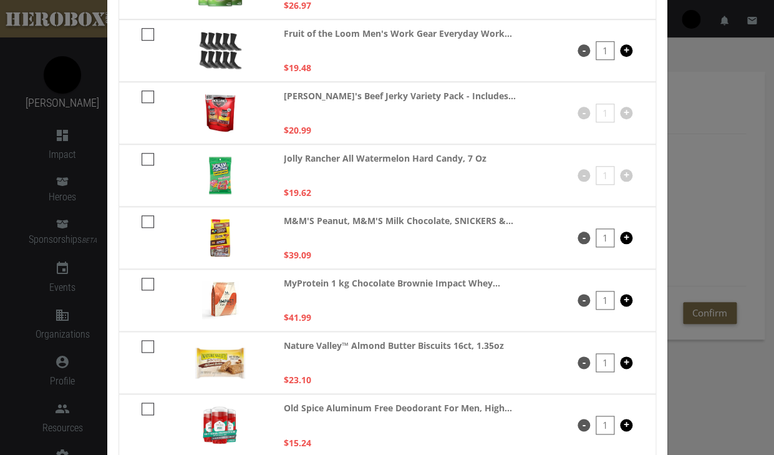
scroll to position [328, 0]
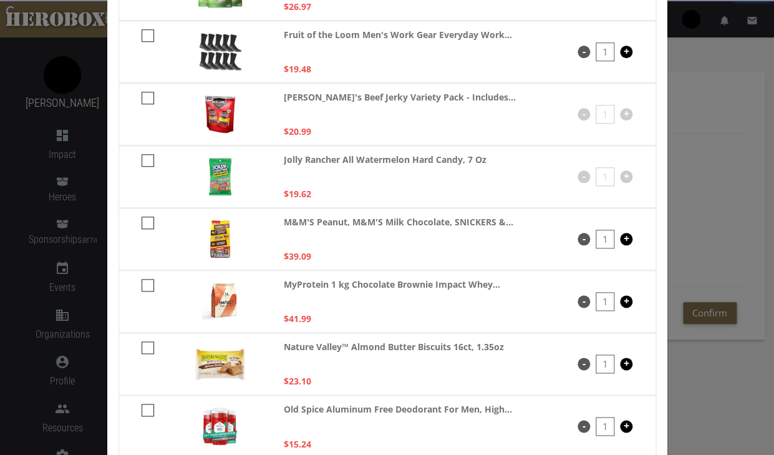
click at [147, 159] on icon at bounding box center [148, 160] width 12 height 12
click at [147, 159] on input "checkbox" at bounding box center [146, 165] width 8 height 20
checkbox input "****"
click at [147, 97] on icon at bounding box center [148, 98] width 12 height 12
click at [147, 97] on input "checkbox" at bounding box center [146, 102] width 8 height 20
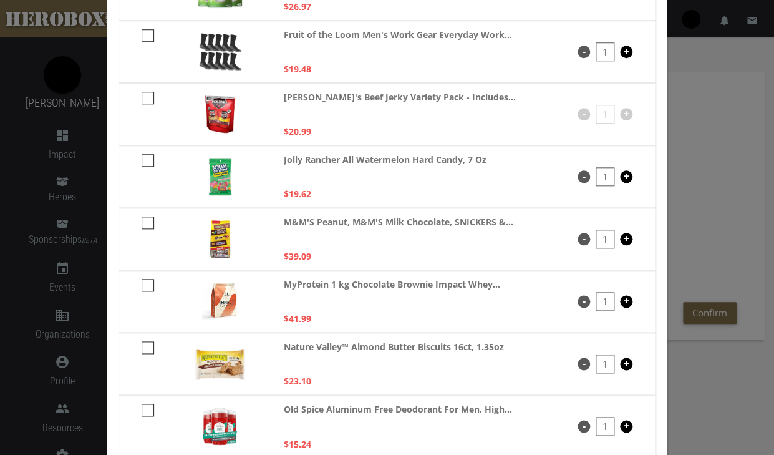
checkbox input "****"
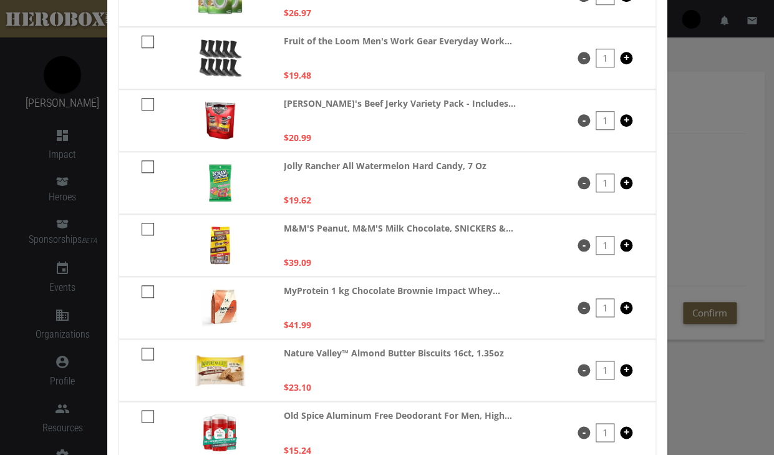
scroll to position [692, 0]
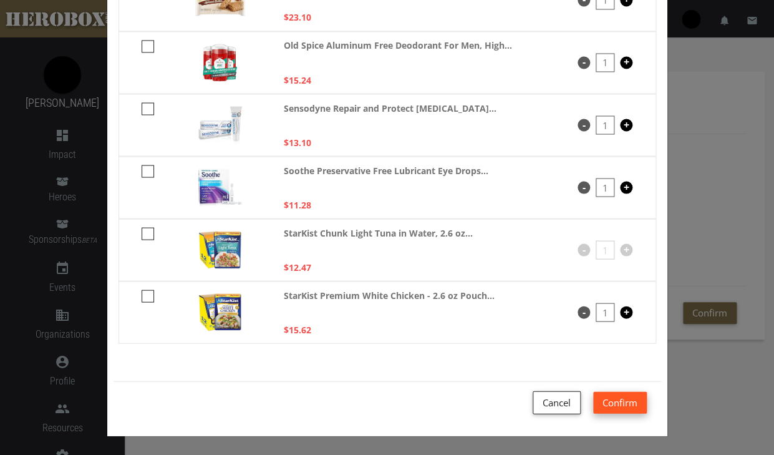
click at [633, 404] on button "Confirm" at bounding box center [621, 402] width 54 height 22
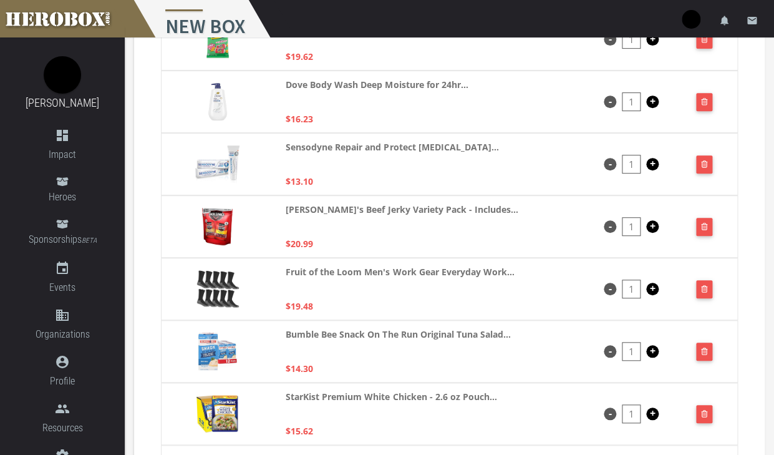
scroll to position [0, 0]
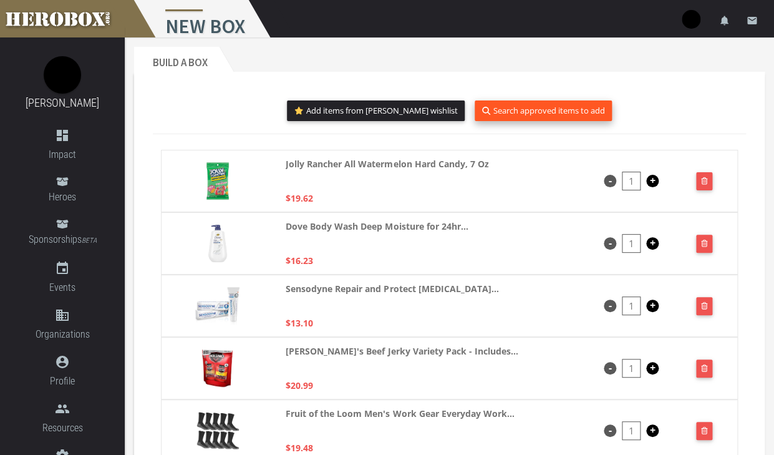
click at [490, 112] on button "Search approved items to add" at bounding box center [543, 110] width 137 height 21
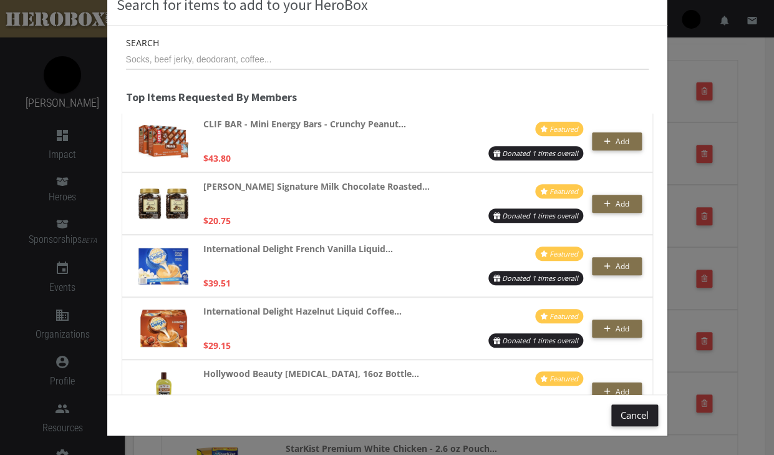
scroll to position [2840, 0]
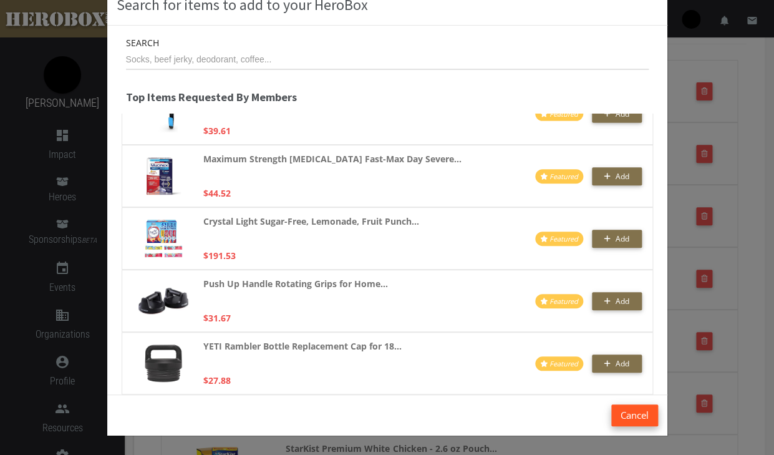
click at [625, 413] on button "Cancel" at bounding box center [635, 415] width 47 height 22
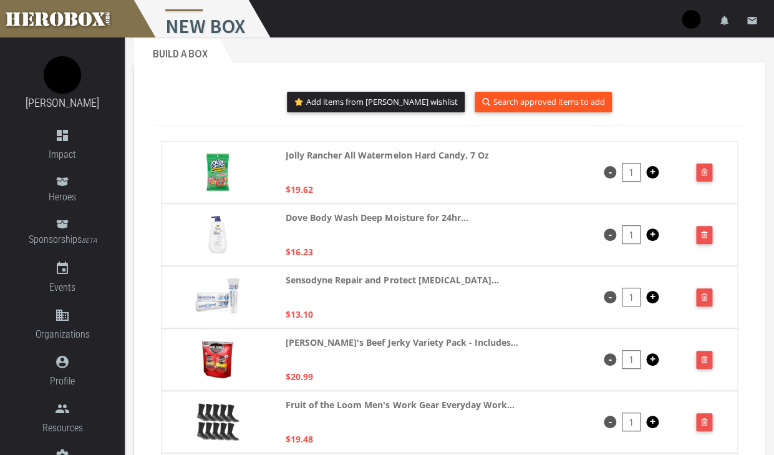
scroll to position [0, 0]
